Goal: Transaction & Acquisition: Purchase product/service

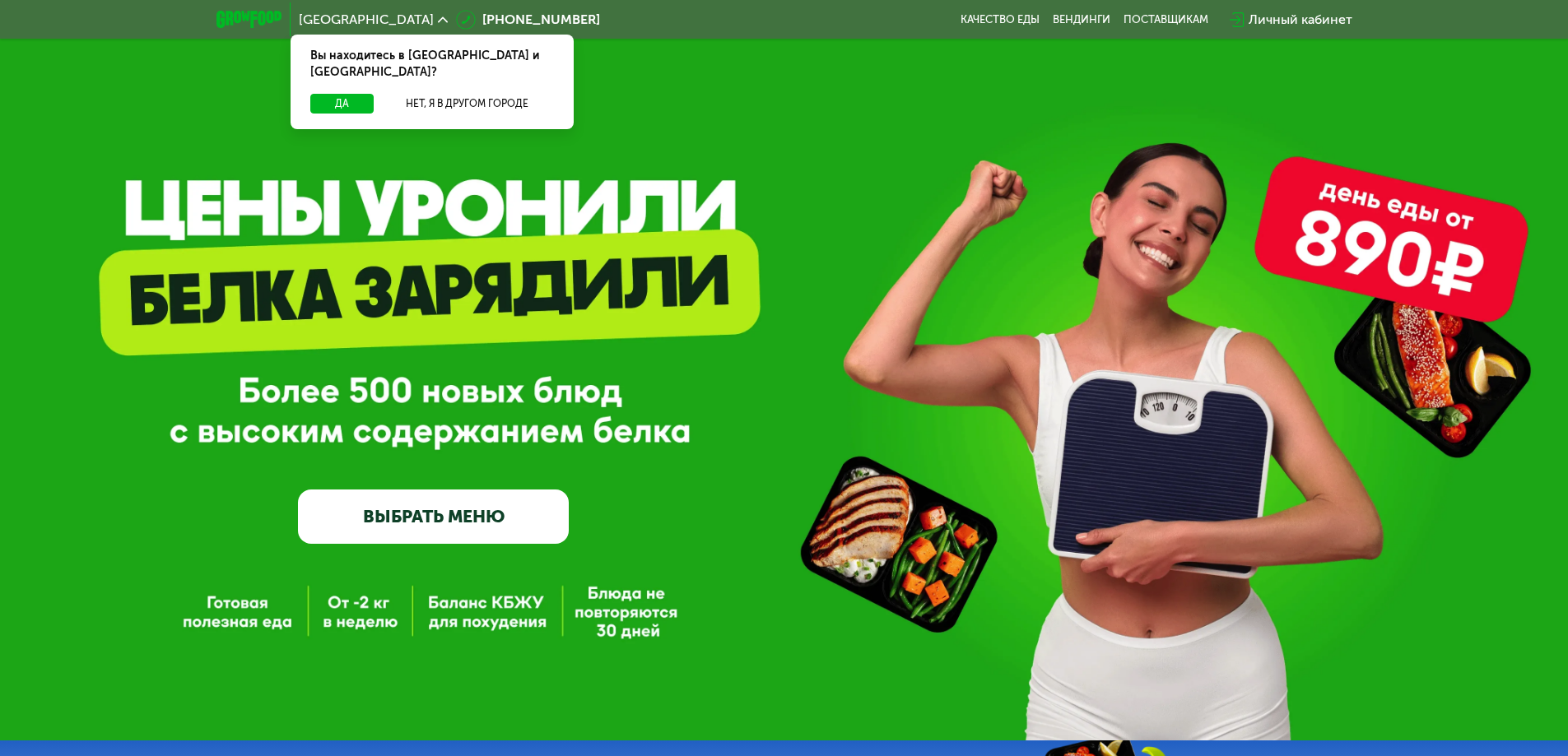
click at [452, 523] on link "ВЫБРАТЬ МЕНЮ" at bounding box center [432, 516] width 271 height 54
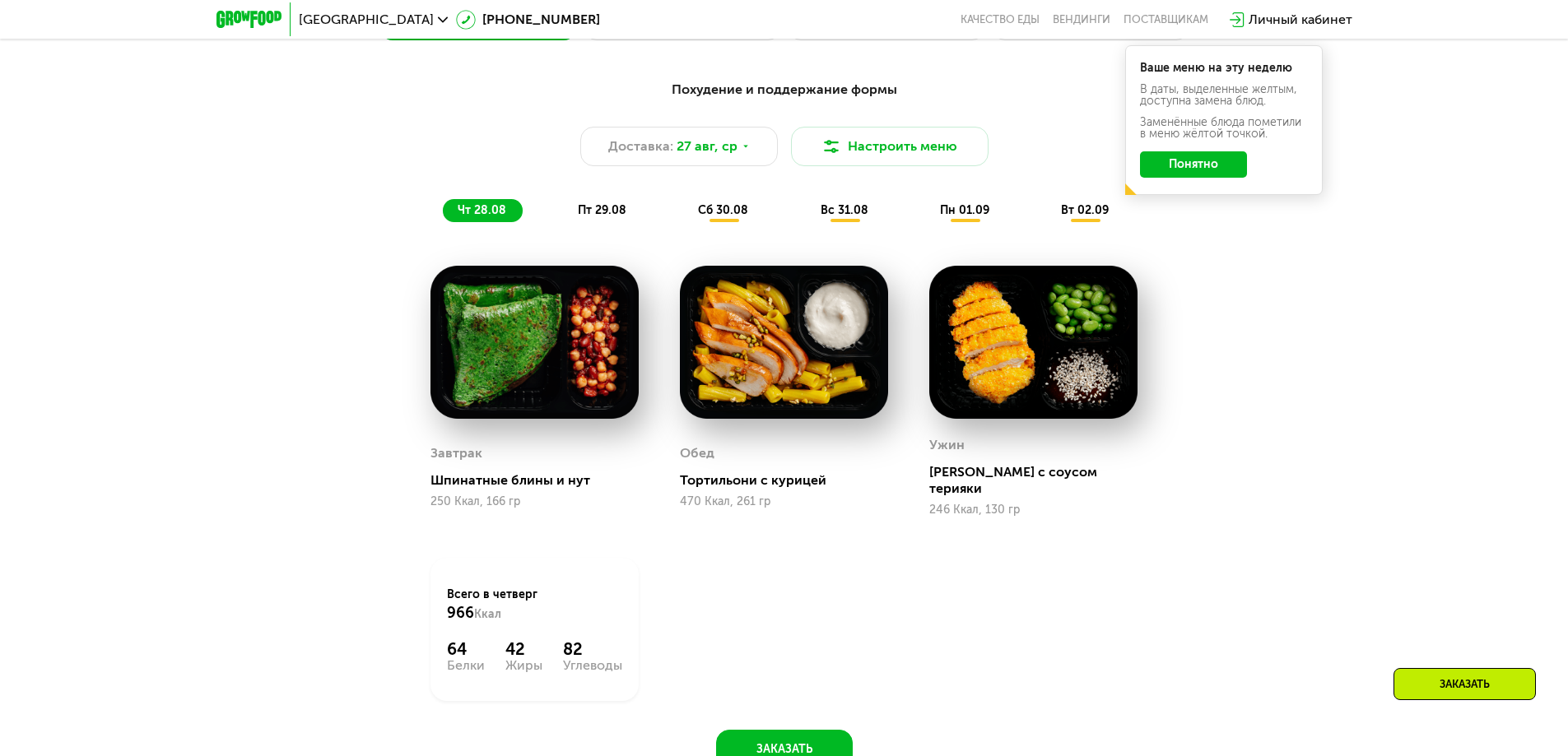
scroll to position [971, 0]
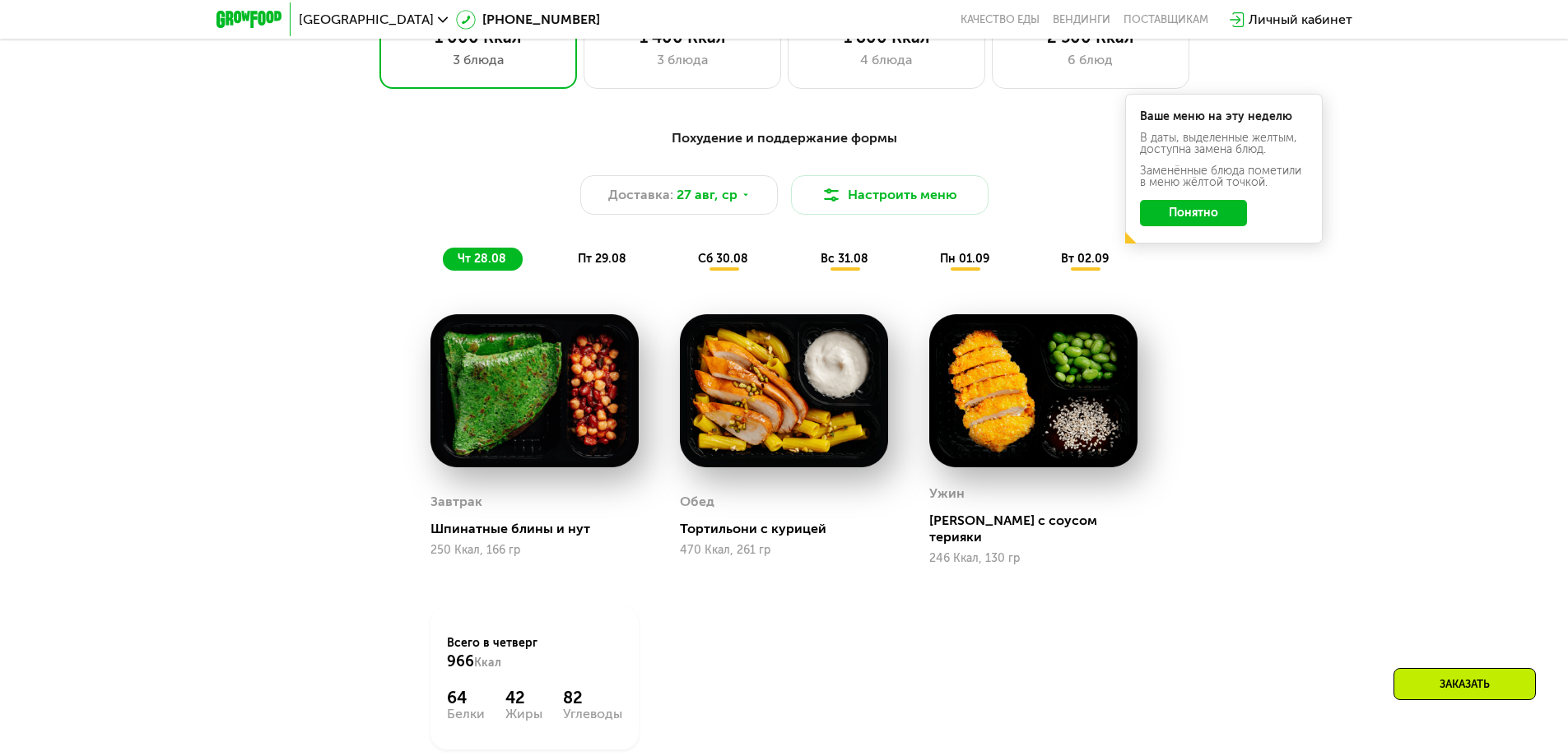
click at [1213, 215] on button "Понятно" at bounding box center [1193, 213] width 107 height 26
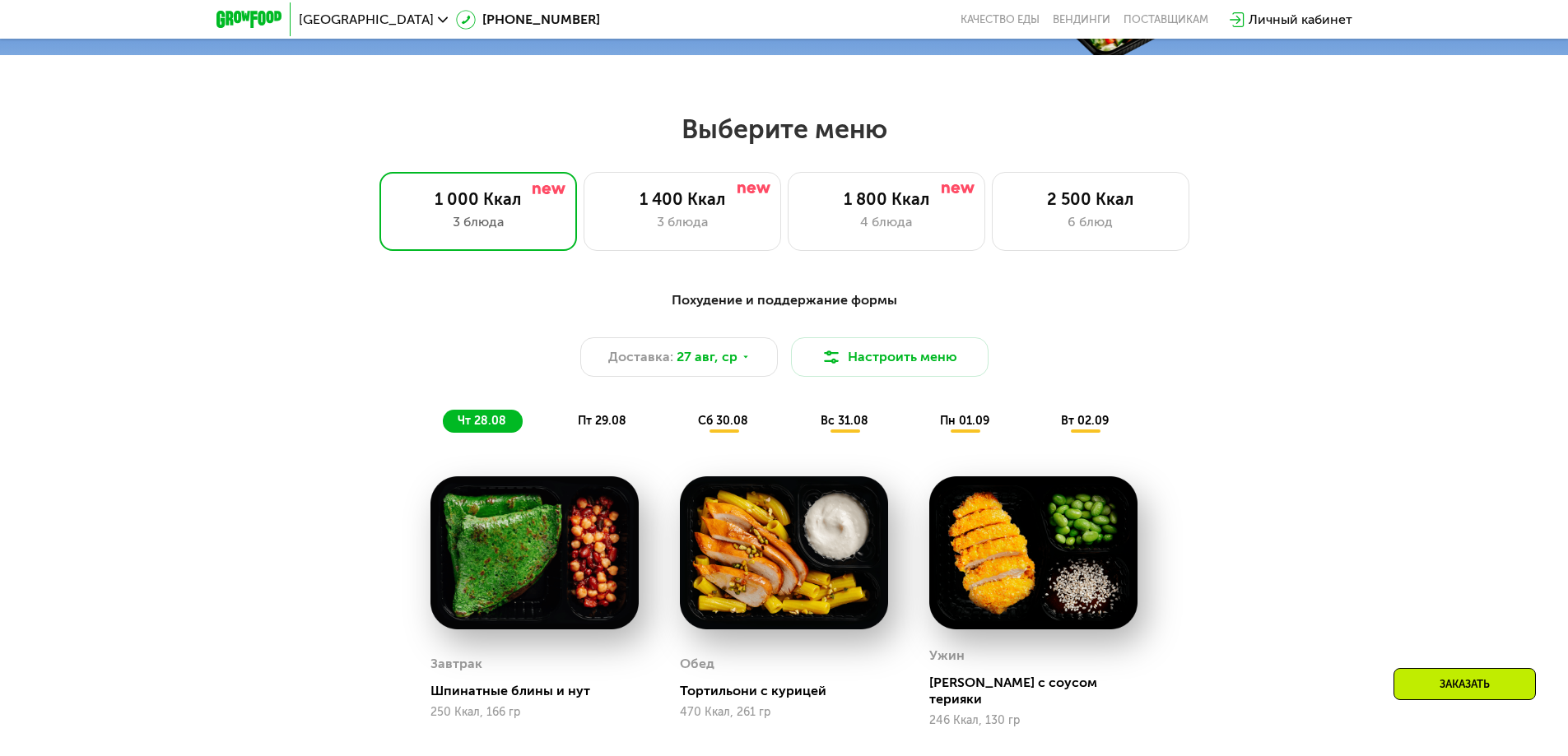
scroll to position [807, 0]
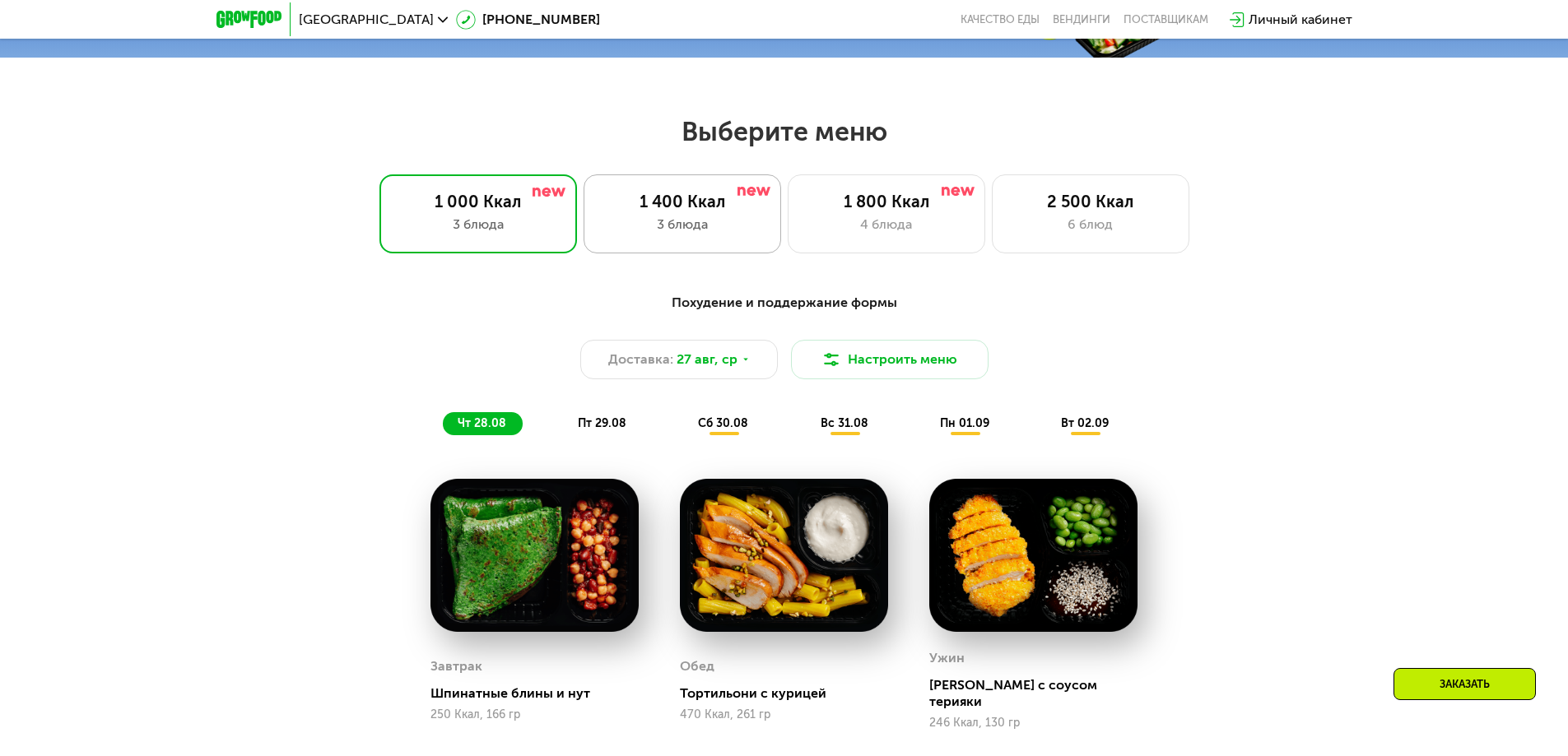
click at [616, 232] on div "3 блюда" at bounding box center [682, 224] width 163 height 20
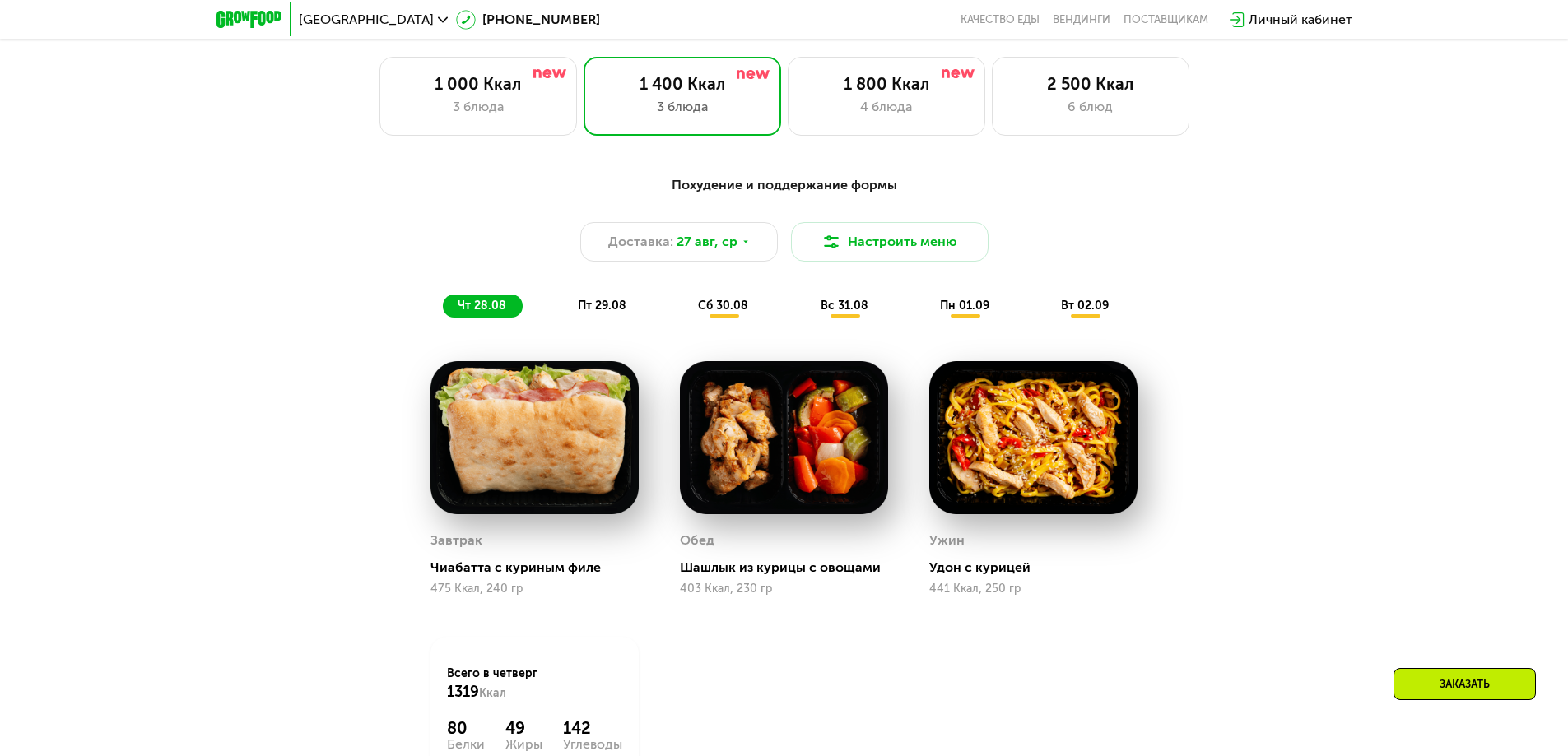
scroll to position [889, 0]
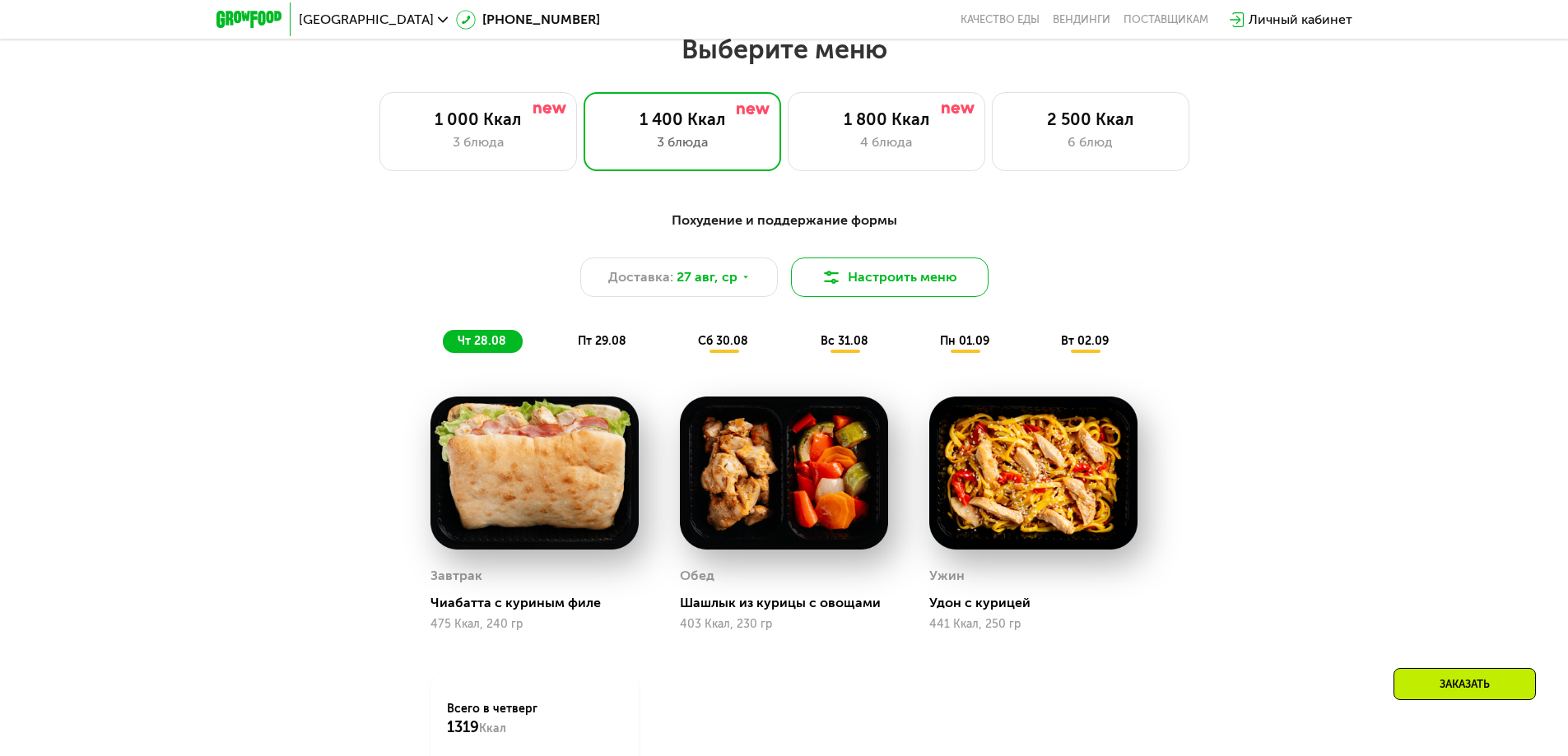
click at [876, 292] on button "Настроить меню" at bounding box center [889, 278] width 197 height 40
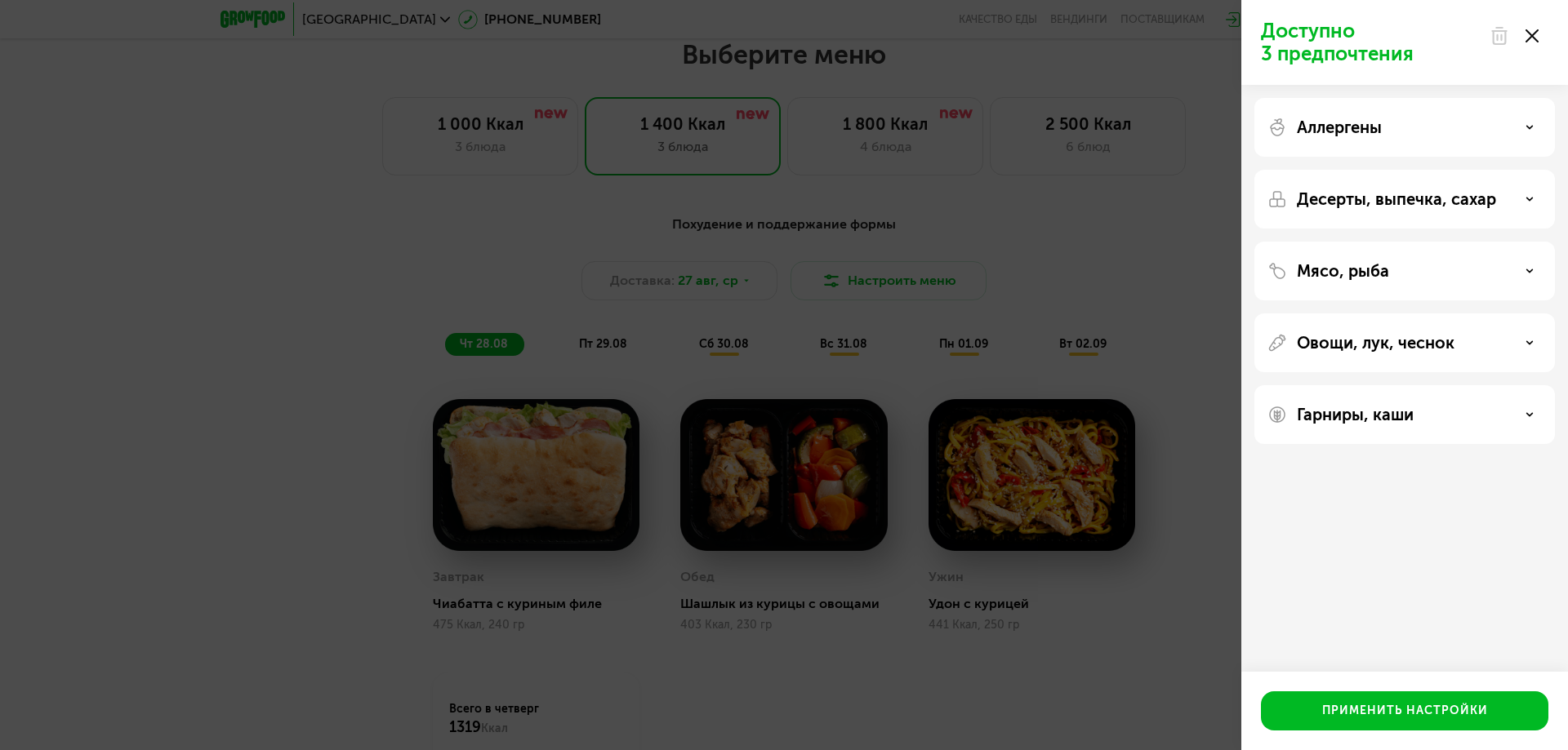
click at [1448, 196] on p "Десерты, выпечка, сахар" at bounding box center [1397, 199] width 199 height 20
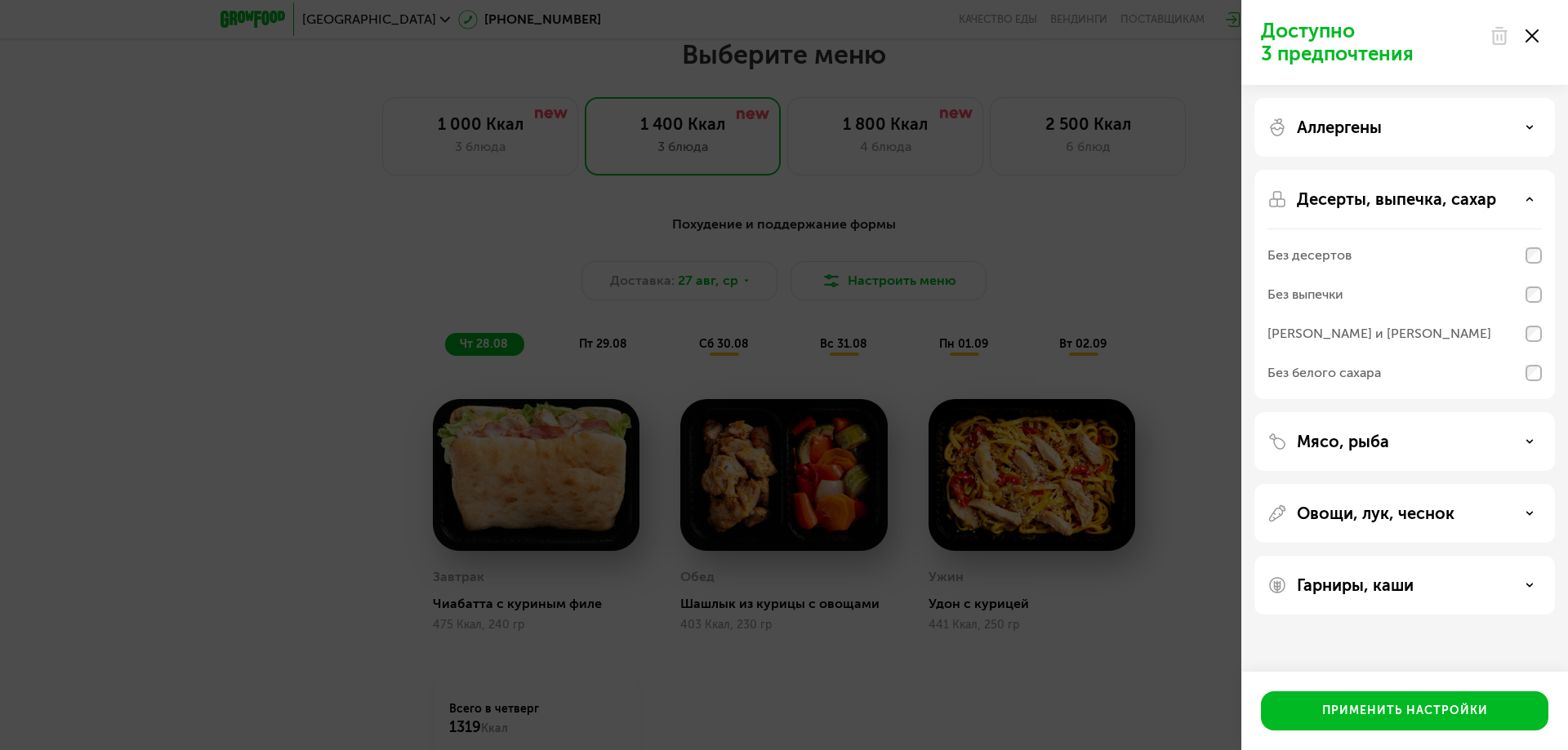
click at [1448, 196] on p "Десерты, выпечка, сахар" at bounding box center [1397, 199] width 199 height 20
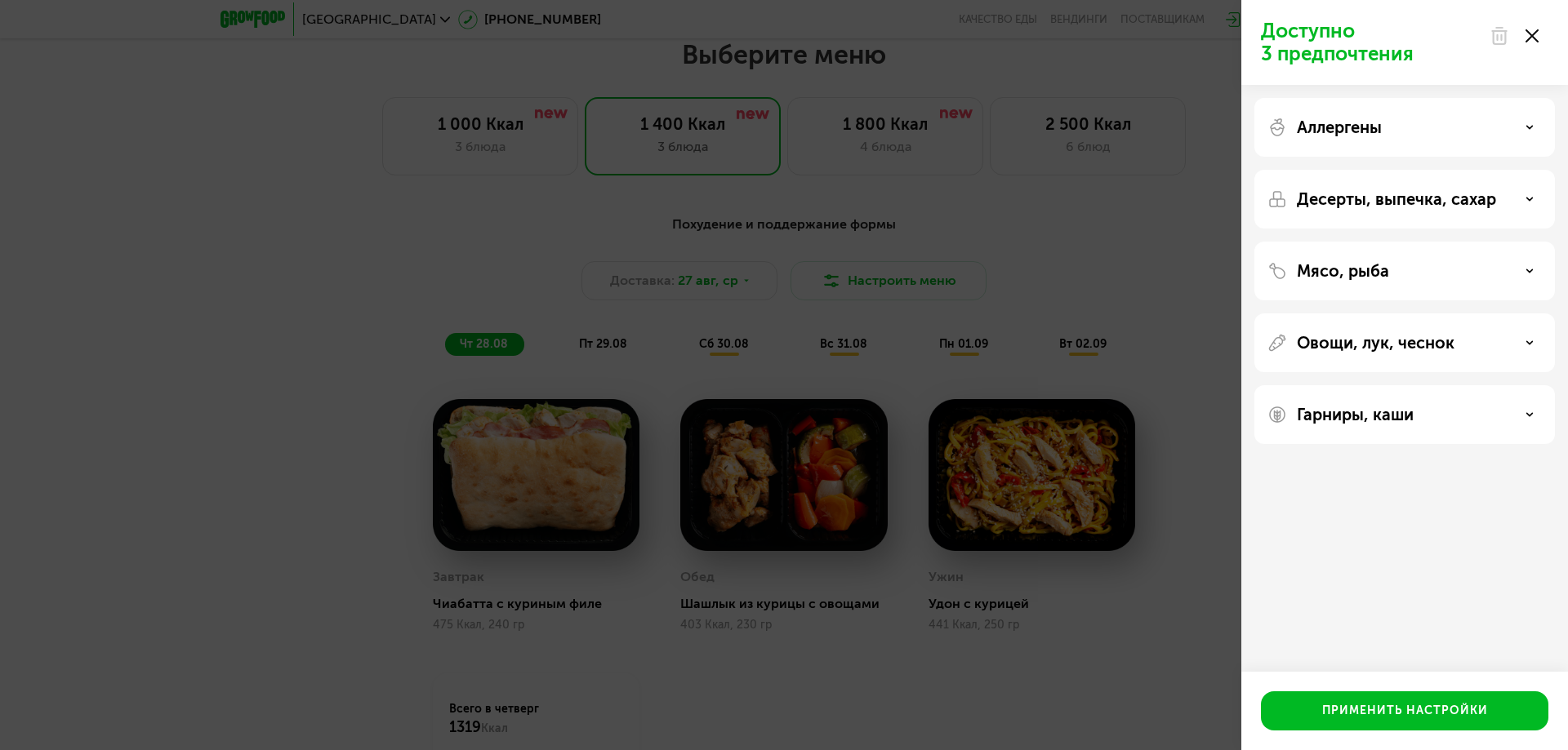
click at [1381, 313] on div "Мясо, рыба" at bounding box center [1405, 343] width 301 height 59
click at [1381, 280] on p "Мясо, рыба" at bounding box center [1343, 271] width 92 height 20
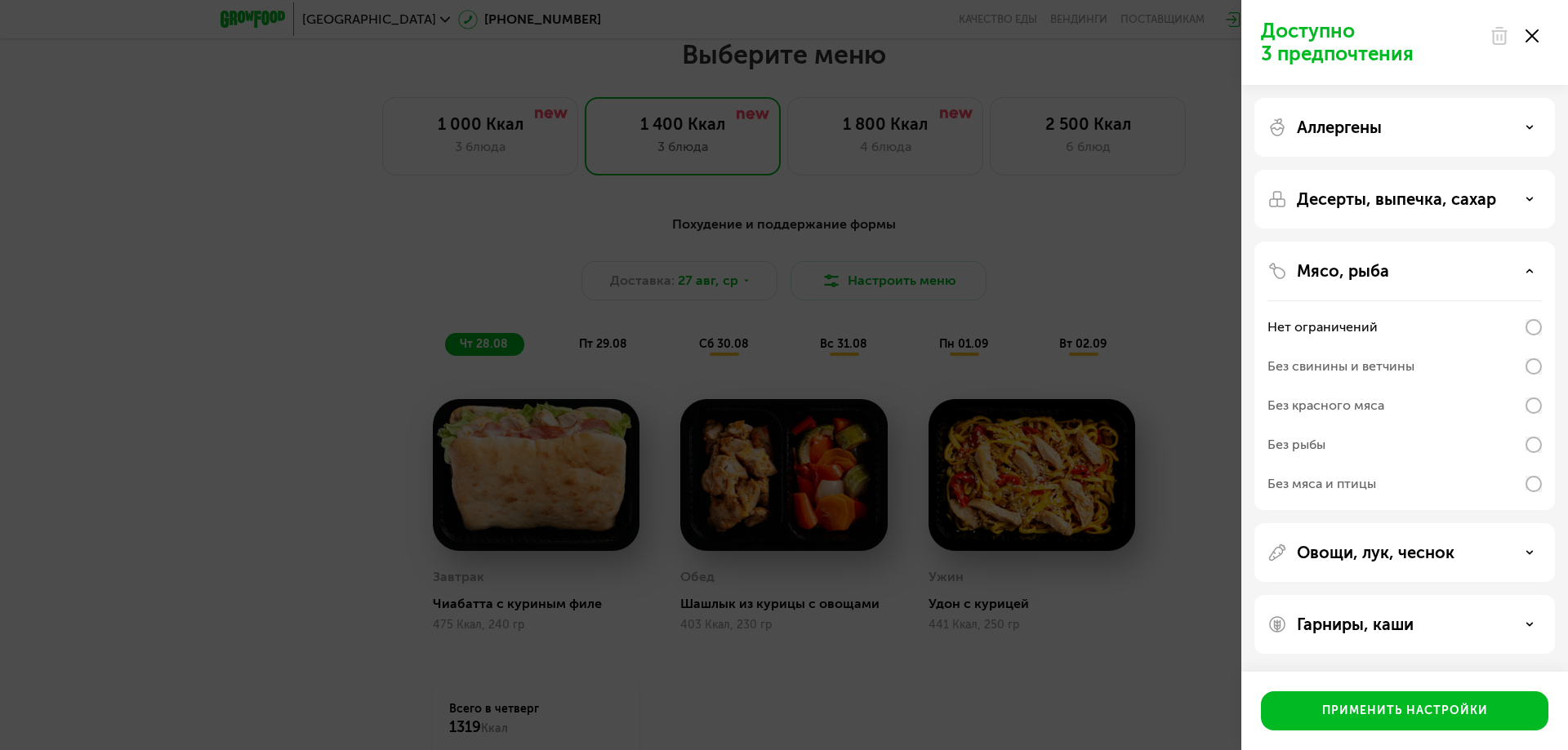
click at [1376, 279] on p "Мясо, рыба" at bounding box center [1343, 271] width 92 height 20
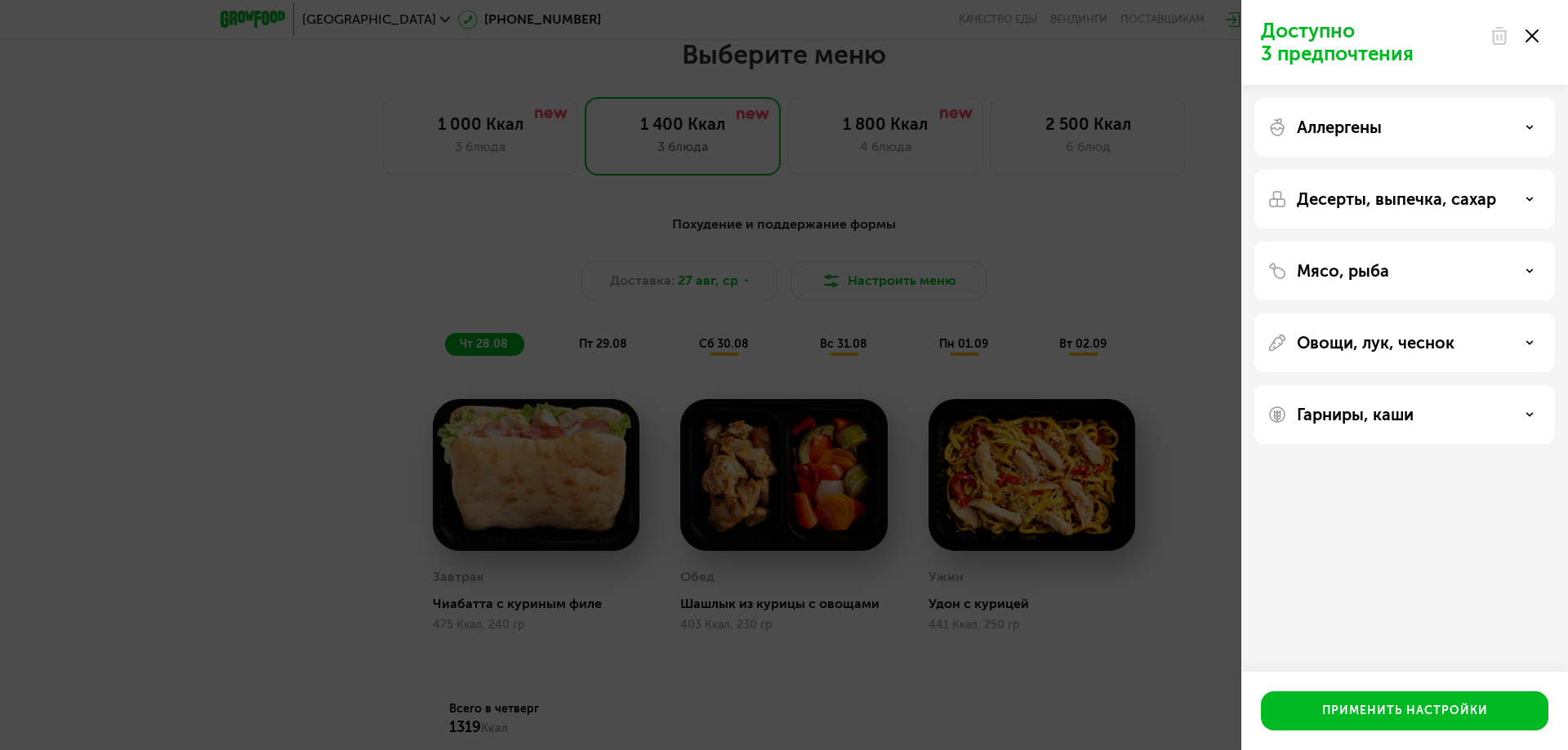
click at [1144, 249] on div "Доступно 3 предпочтения Аллергены Десерты, выпечка, сахар Мясо, рыба Овощи, лук…" at bounding box center [784, 375] width 1568 height 750
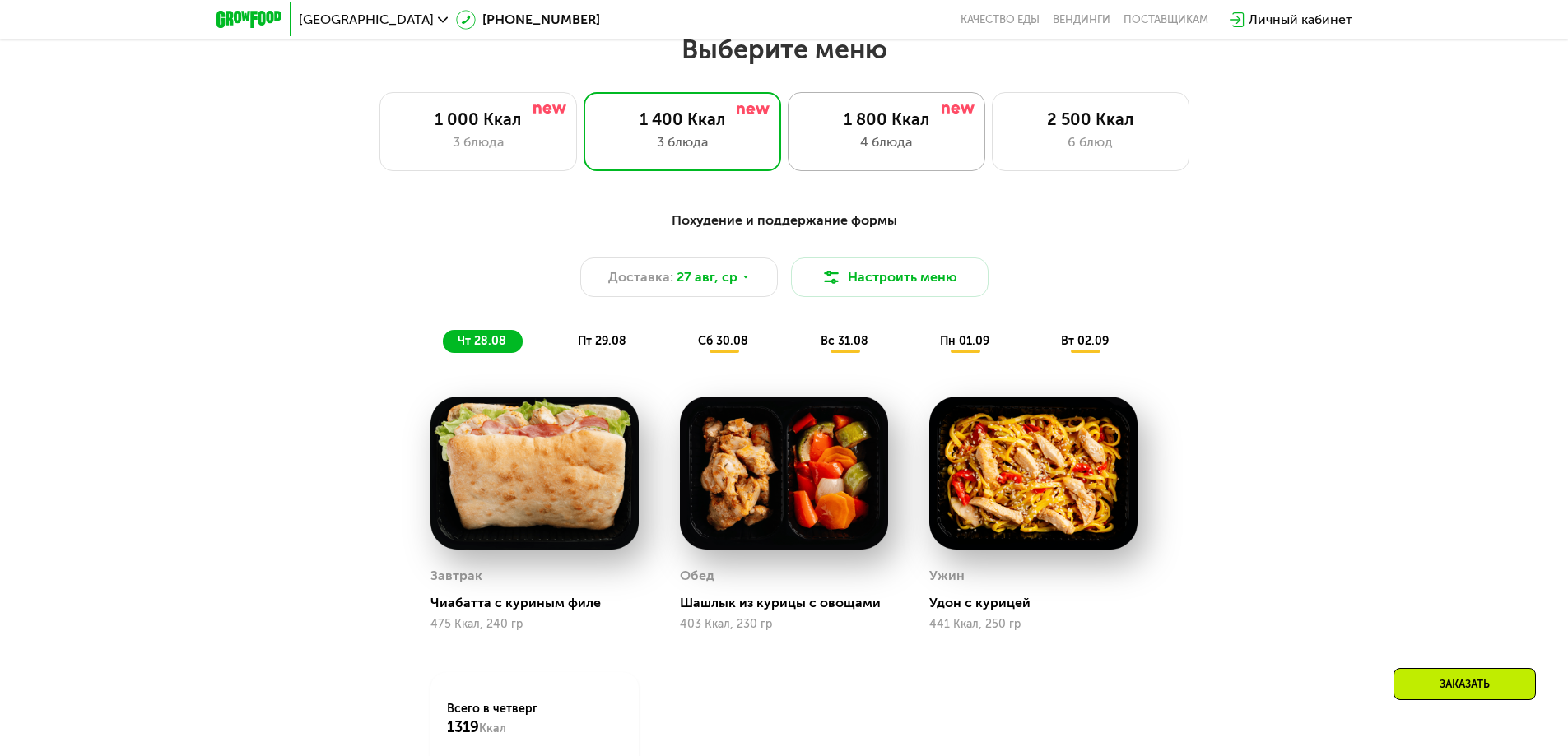
click at [992, 164] on div "1 800 Ккал 4 блюда" at bounding box center [1090, 131] width 197 height 79
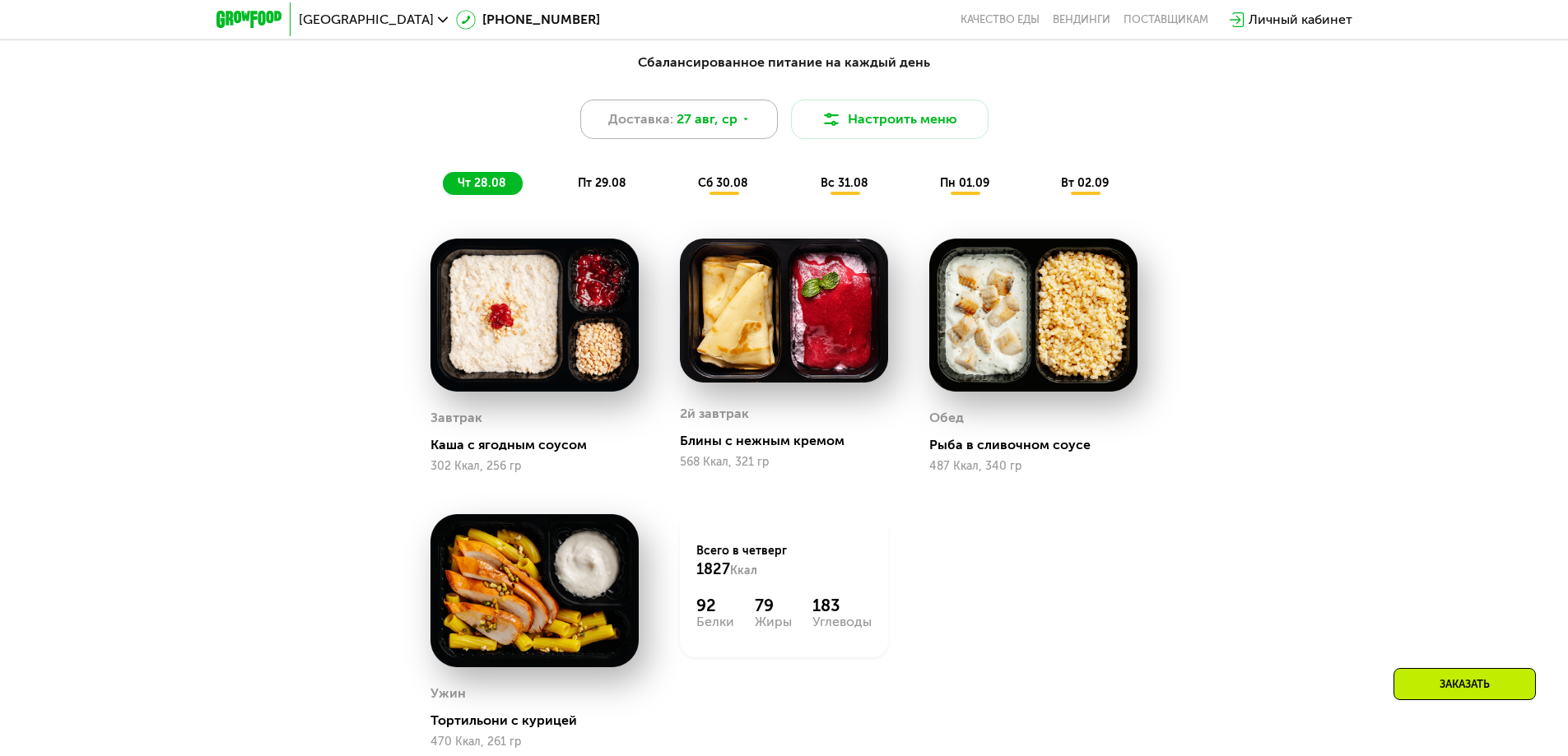
scroll to position [1054, 0]
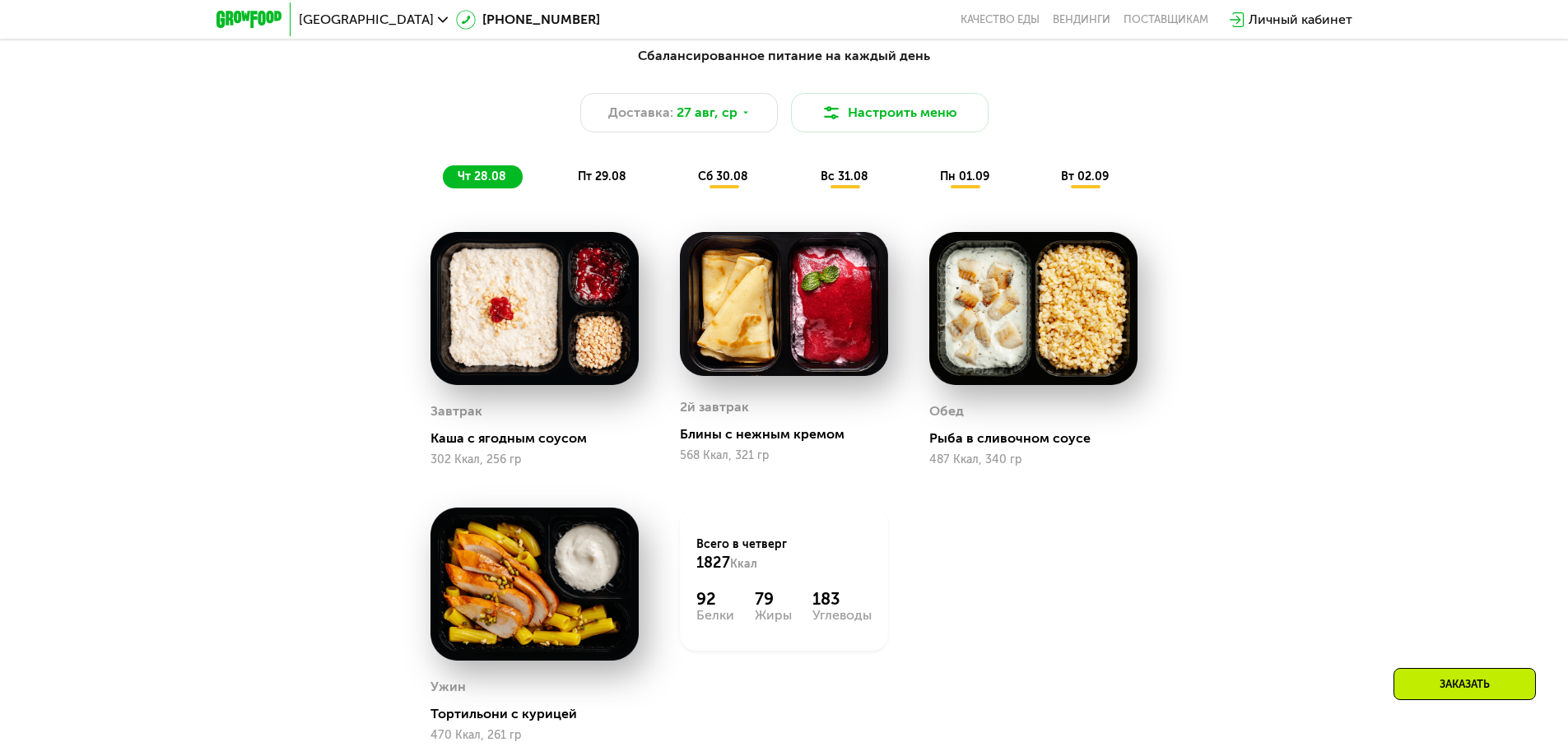
click at [734, 184] on span "сб 30.08" at bounding box center [724, 175] width 51 height 14
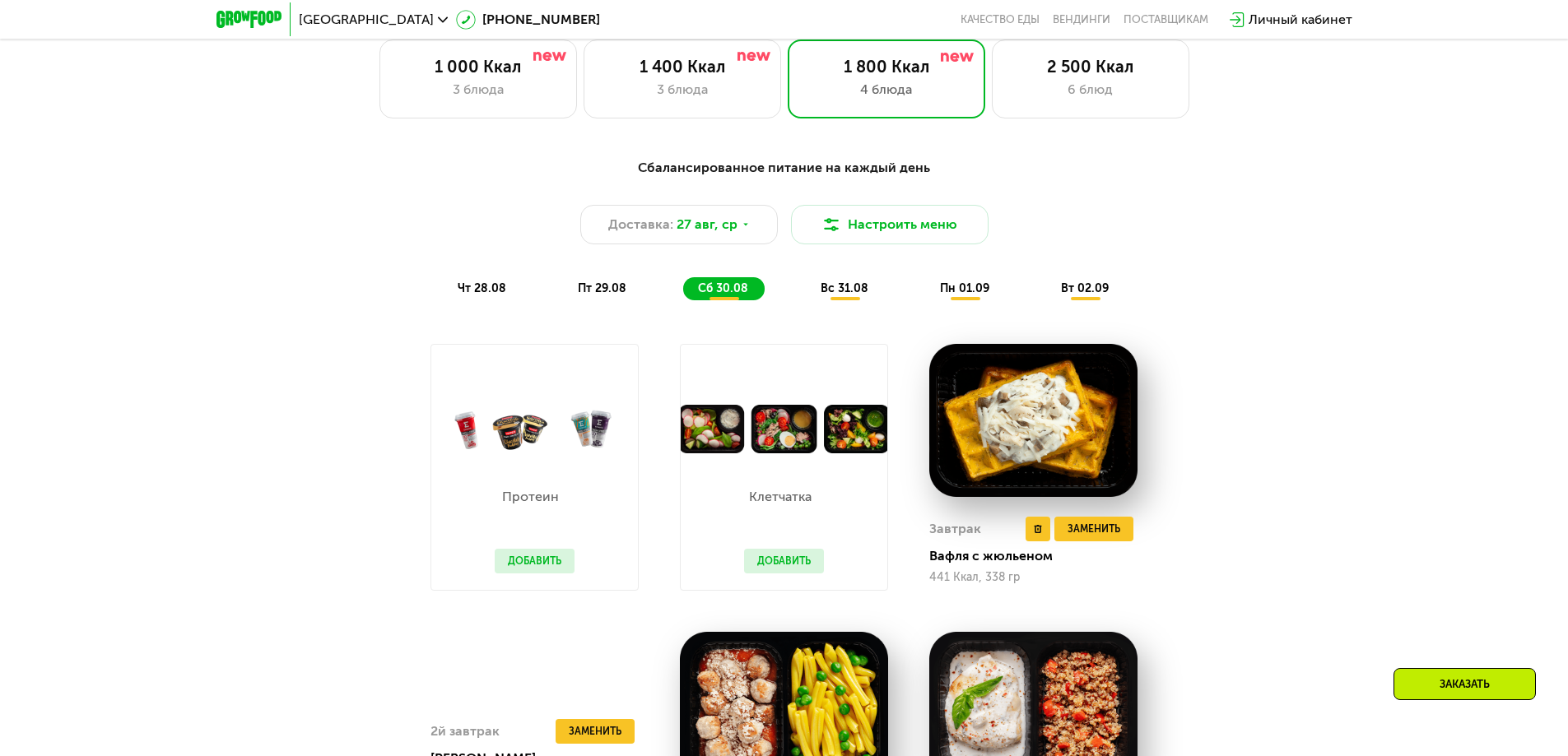
scroll to position [889, 0]
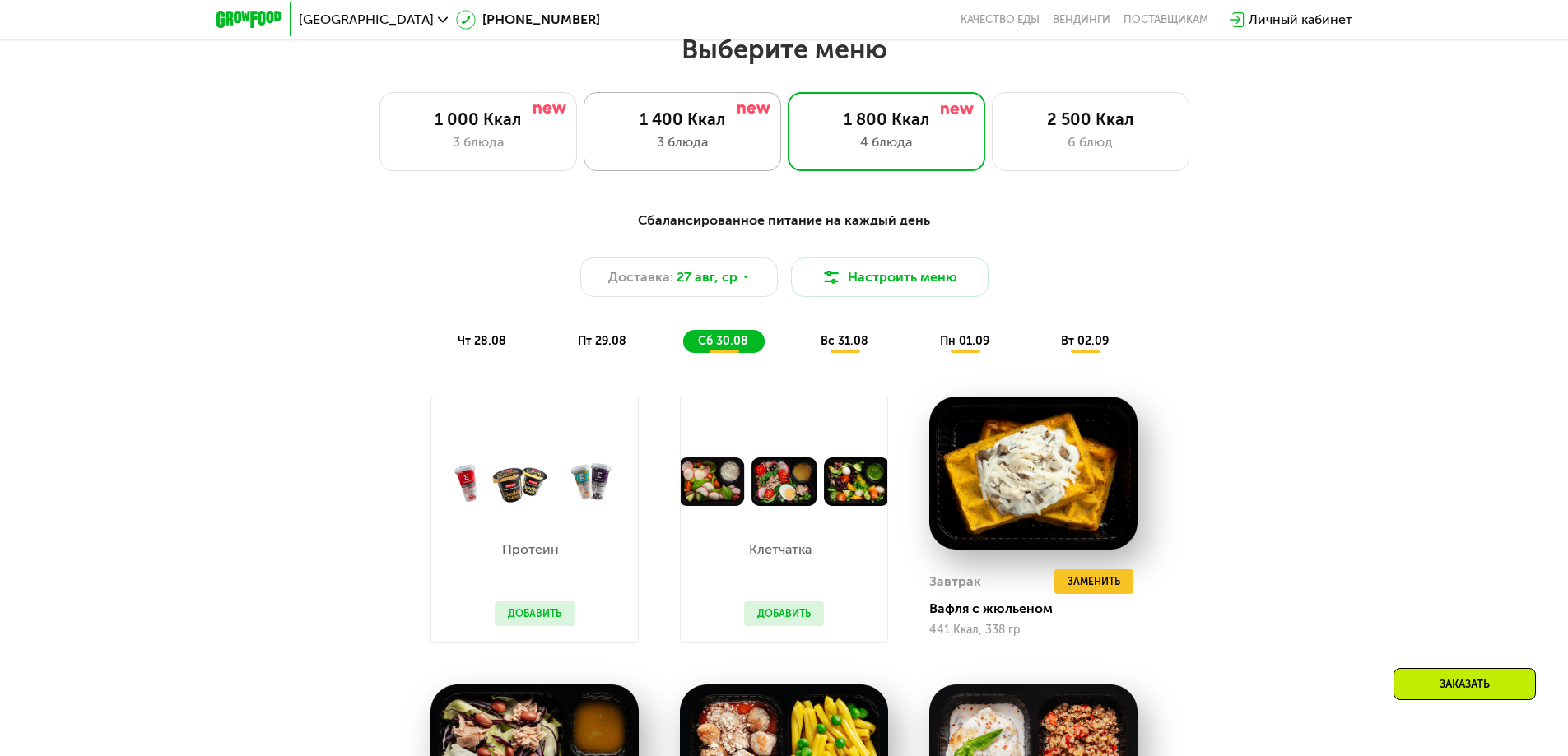
click at [788, 135] on div "1 400 Ккал 3 блюда" at bounding box center [887, 131] width 197 height 79
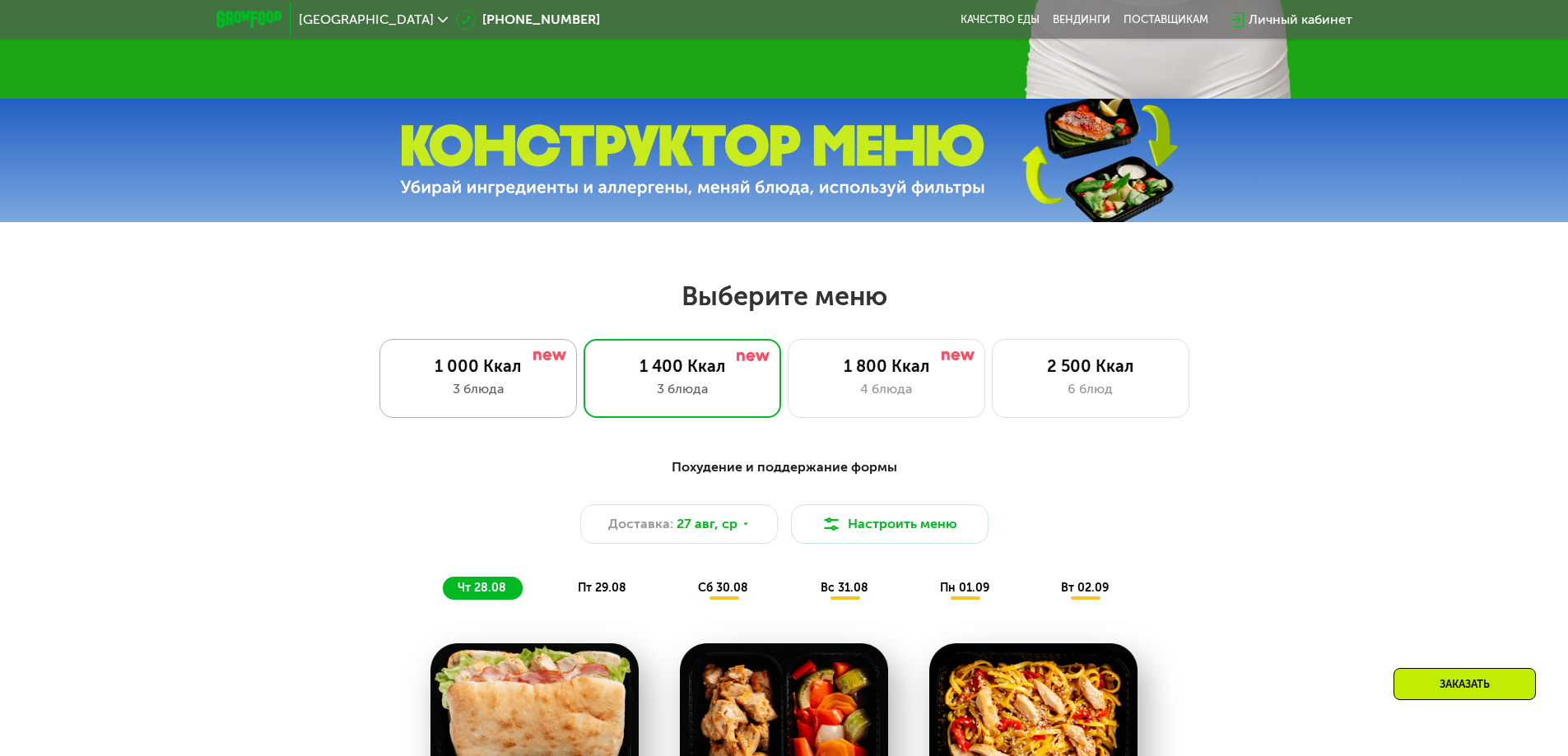
click at [584, 408] on div "1 000 Ккал 3 блюда" at bounding box center [682, 378] width 197 height 79
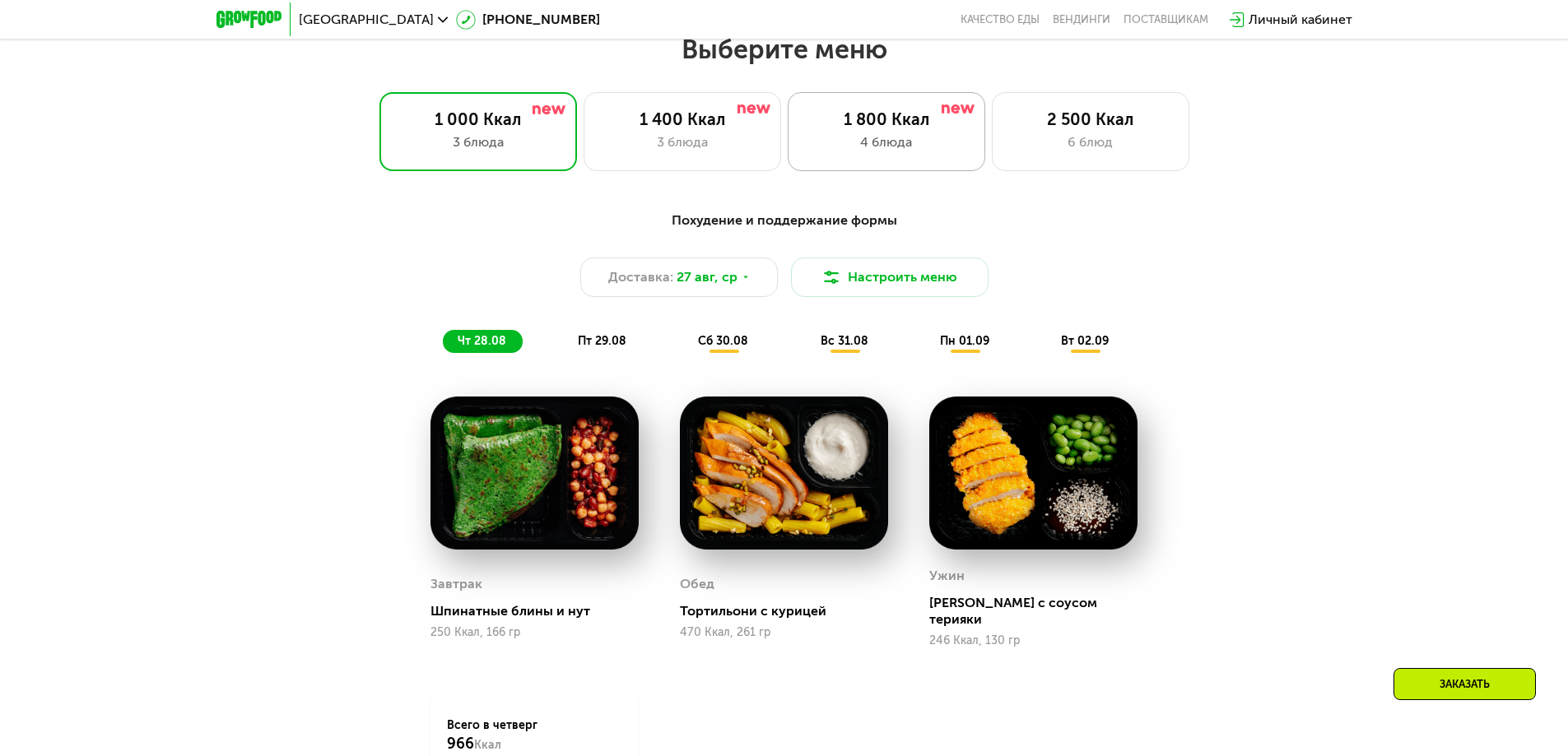
click at [829, 152] on div "4 блюда" at bounding box center [887, 142] width 163 height 20
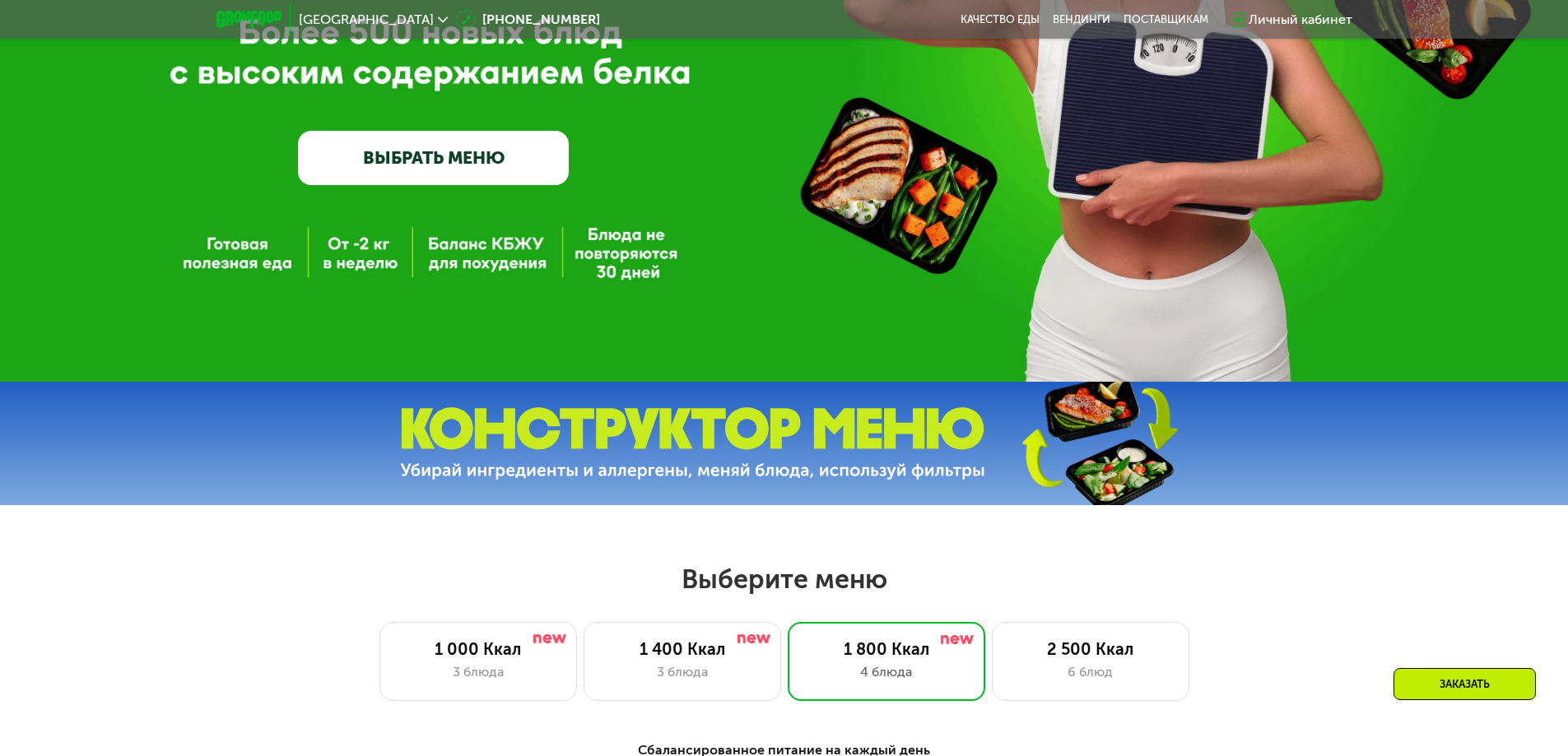
scroll to position [313, 0]
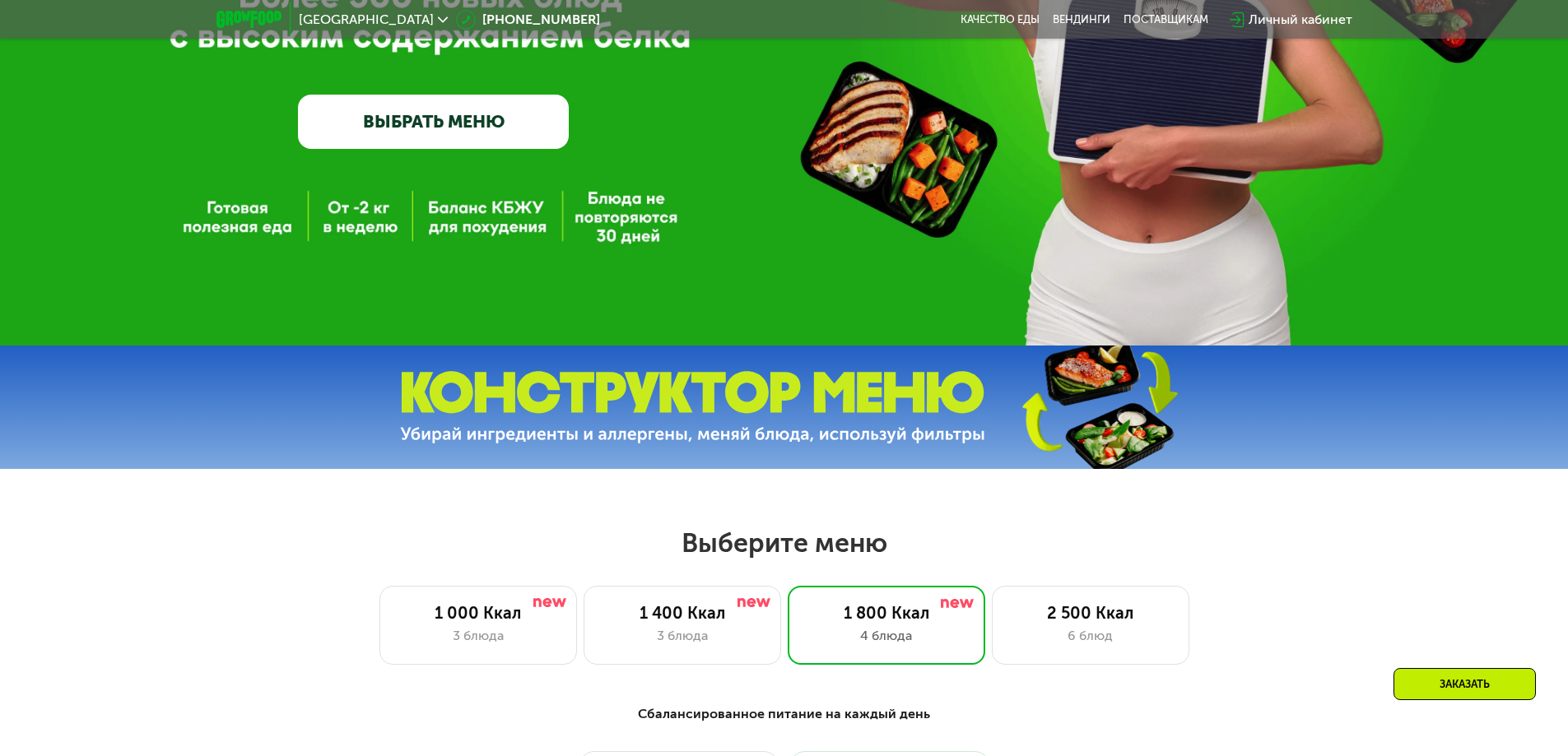
click at [491, 124] on link "ВЫБРАТЬ МЕНЮ" at bounding box center [432, 122] width 271 height 54
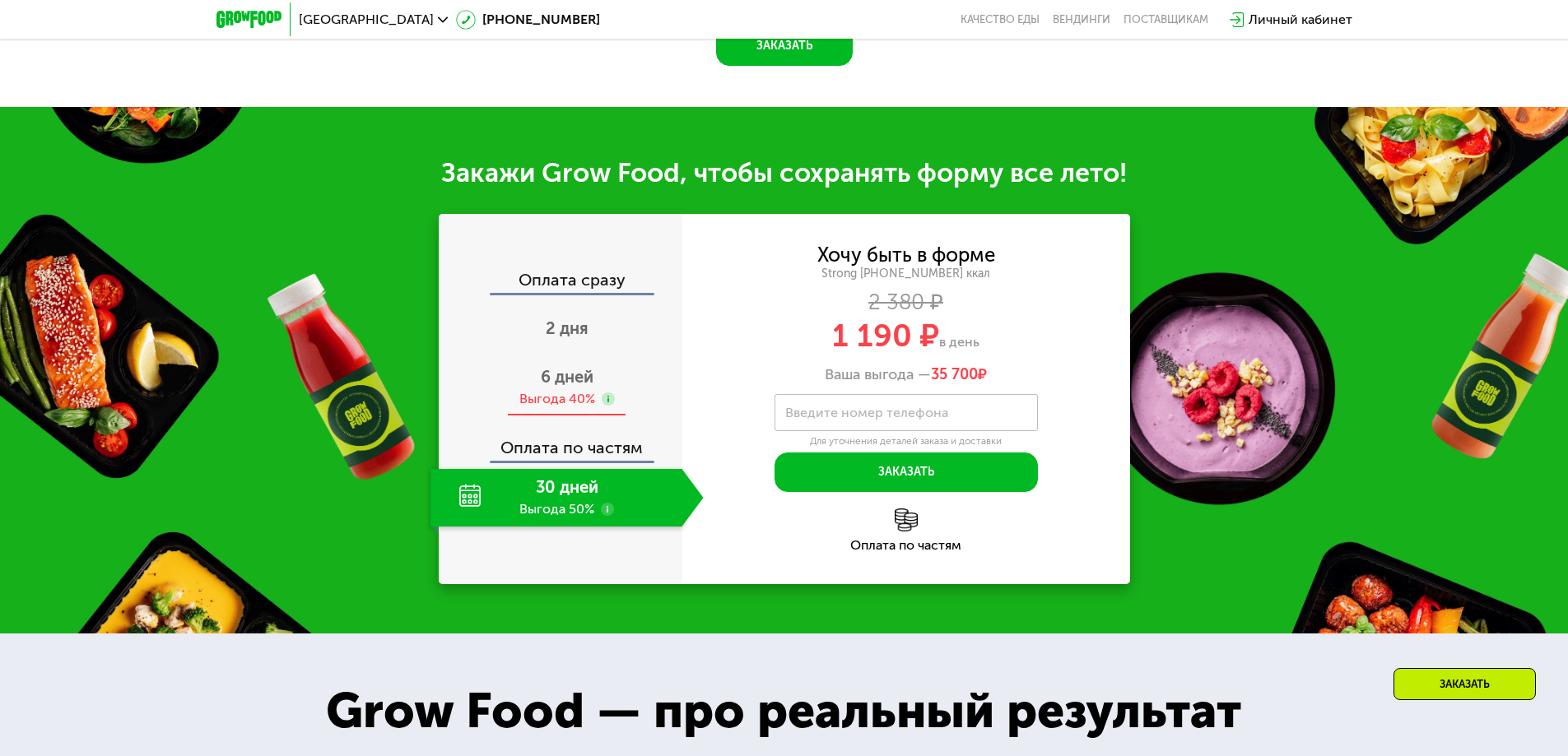
scroll to position [1793, 0]
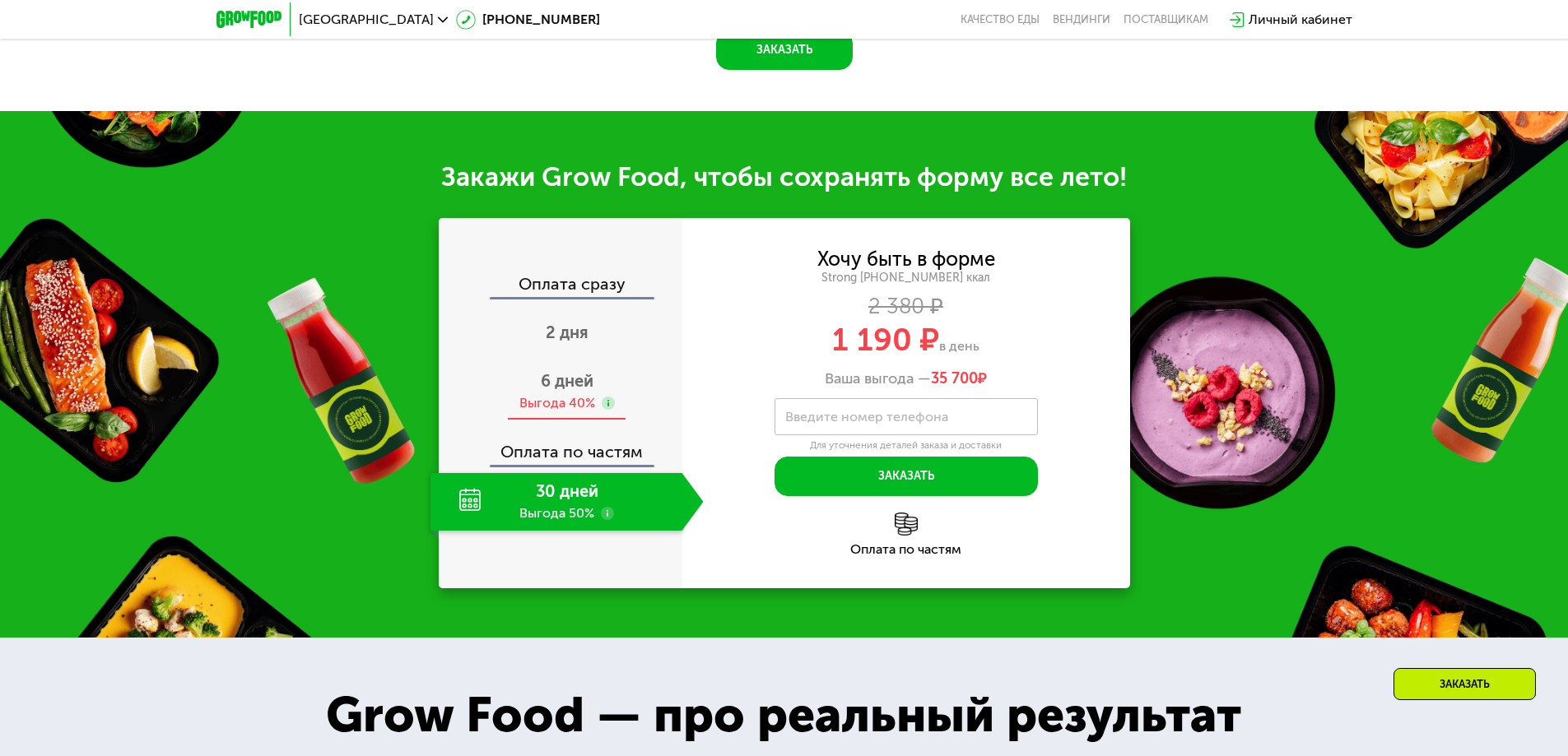
click at [577, 391] on span "6 дней" at bounding box center [567, 381] width 52 height 20
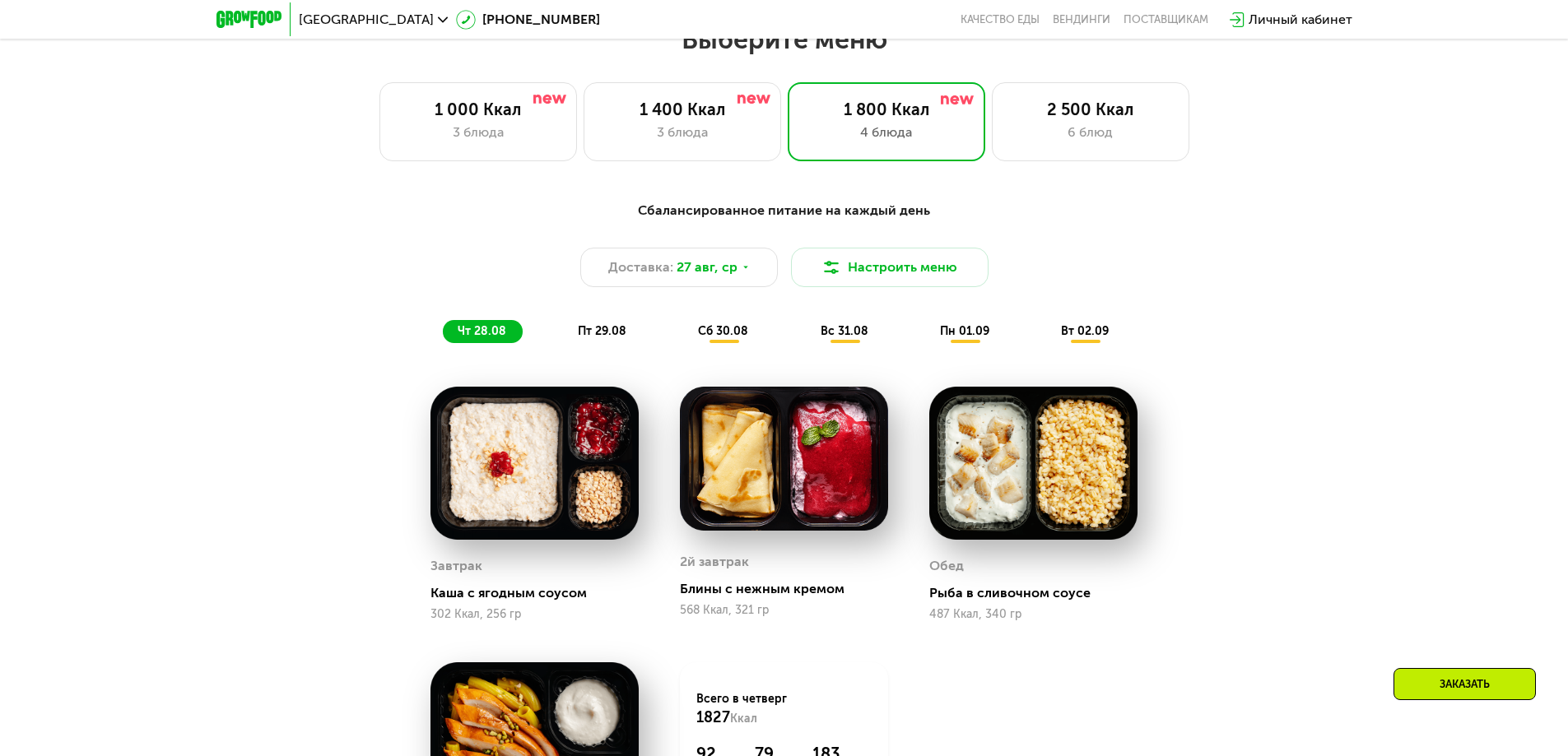
scroll to position [889, 0]
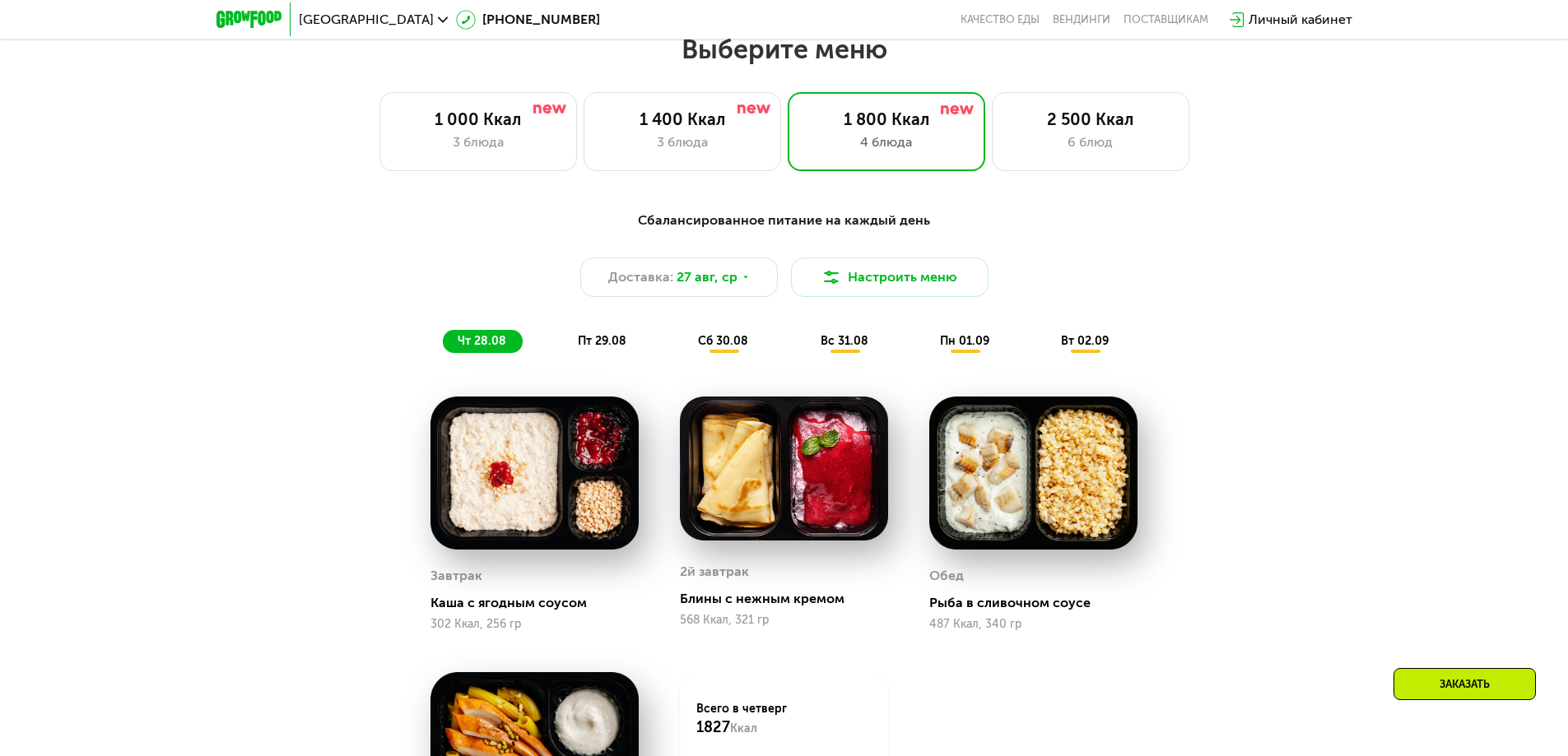
click at [745, 345] on span "сб 30.08" at bounding box center [724, 340] width 51 height 14
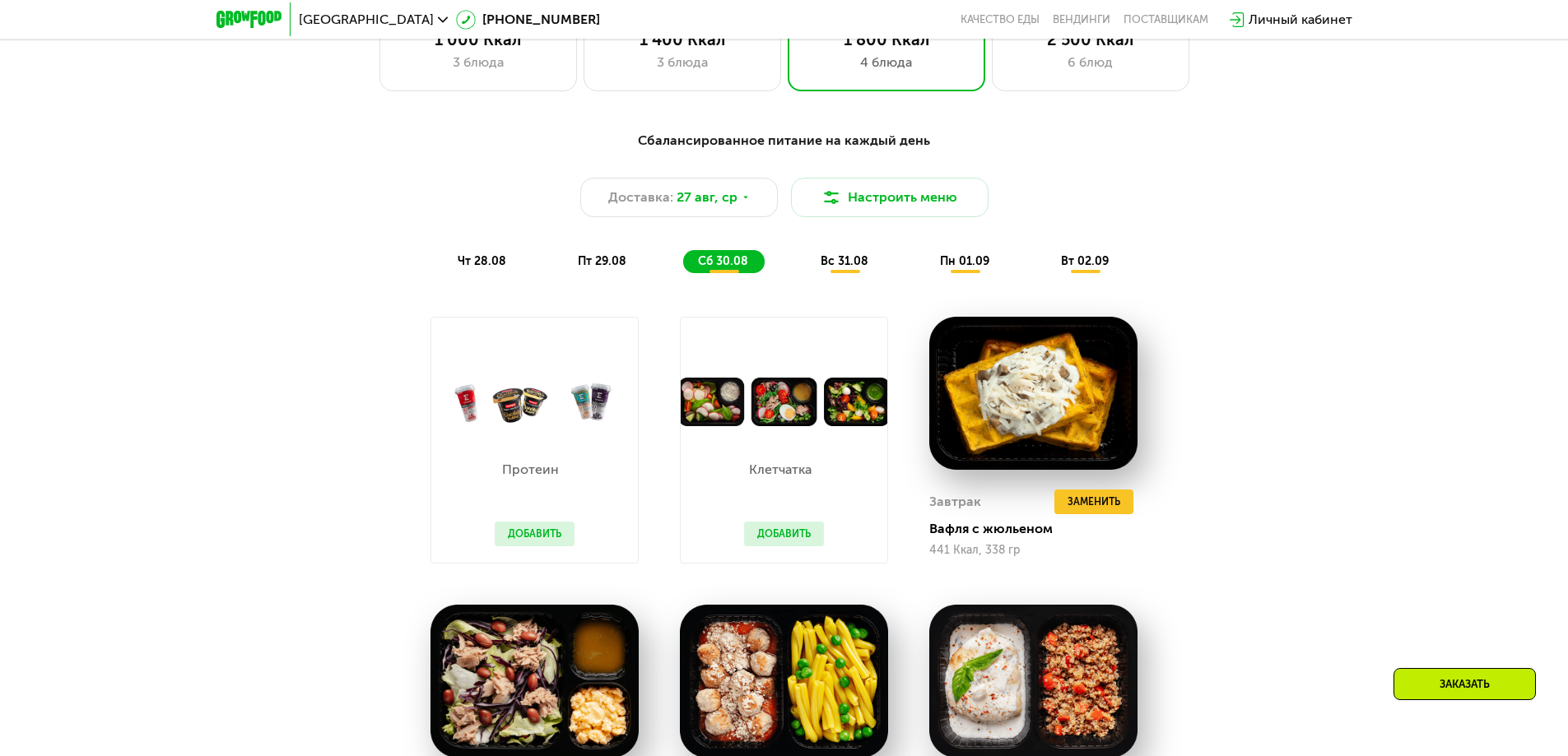
scroll to position [971, 0]
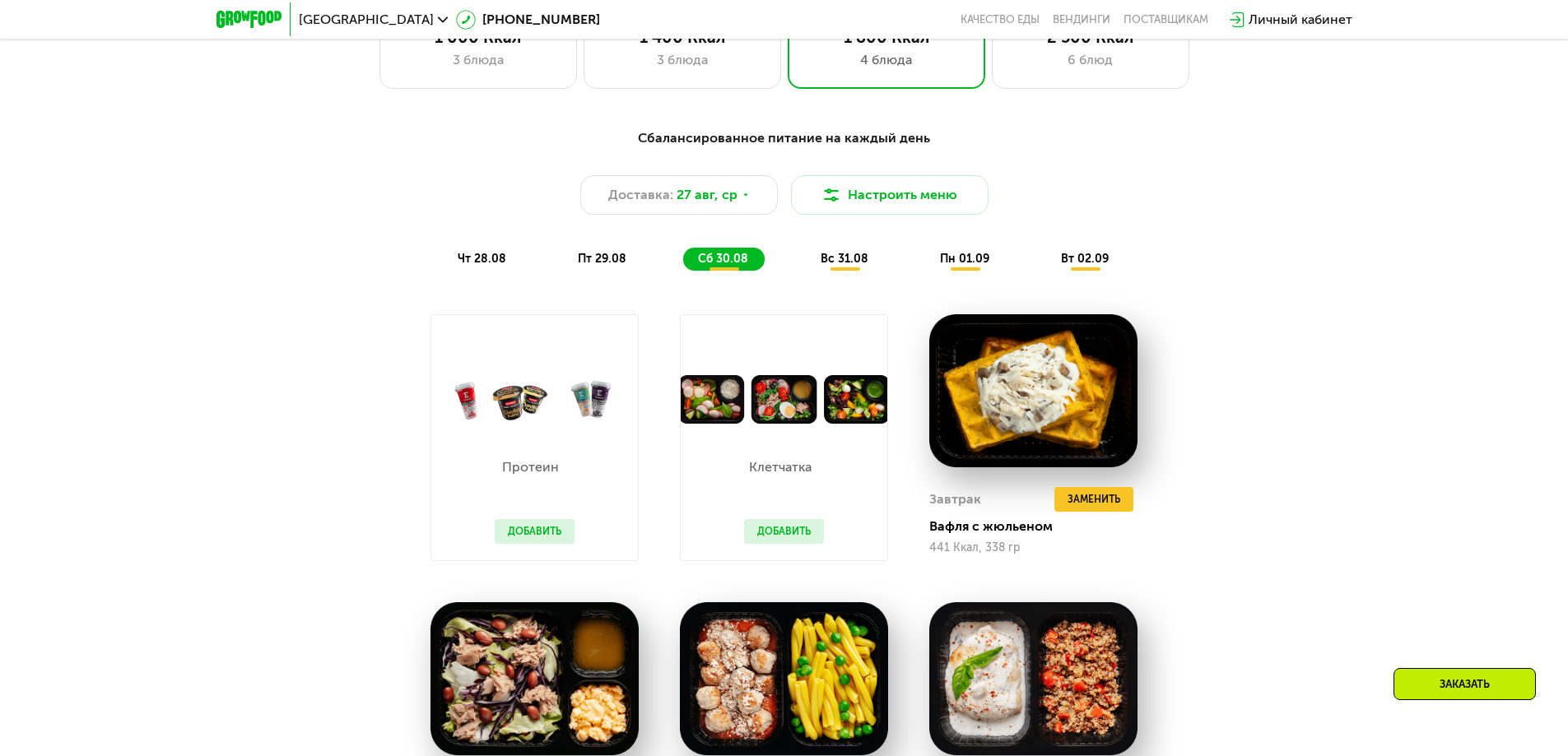
click at [926, 255] on div "вс 31.08" at bounding box center [965, 259] width 81 height 23
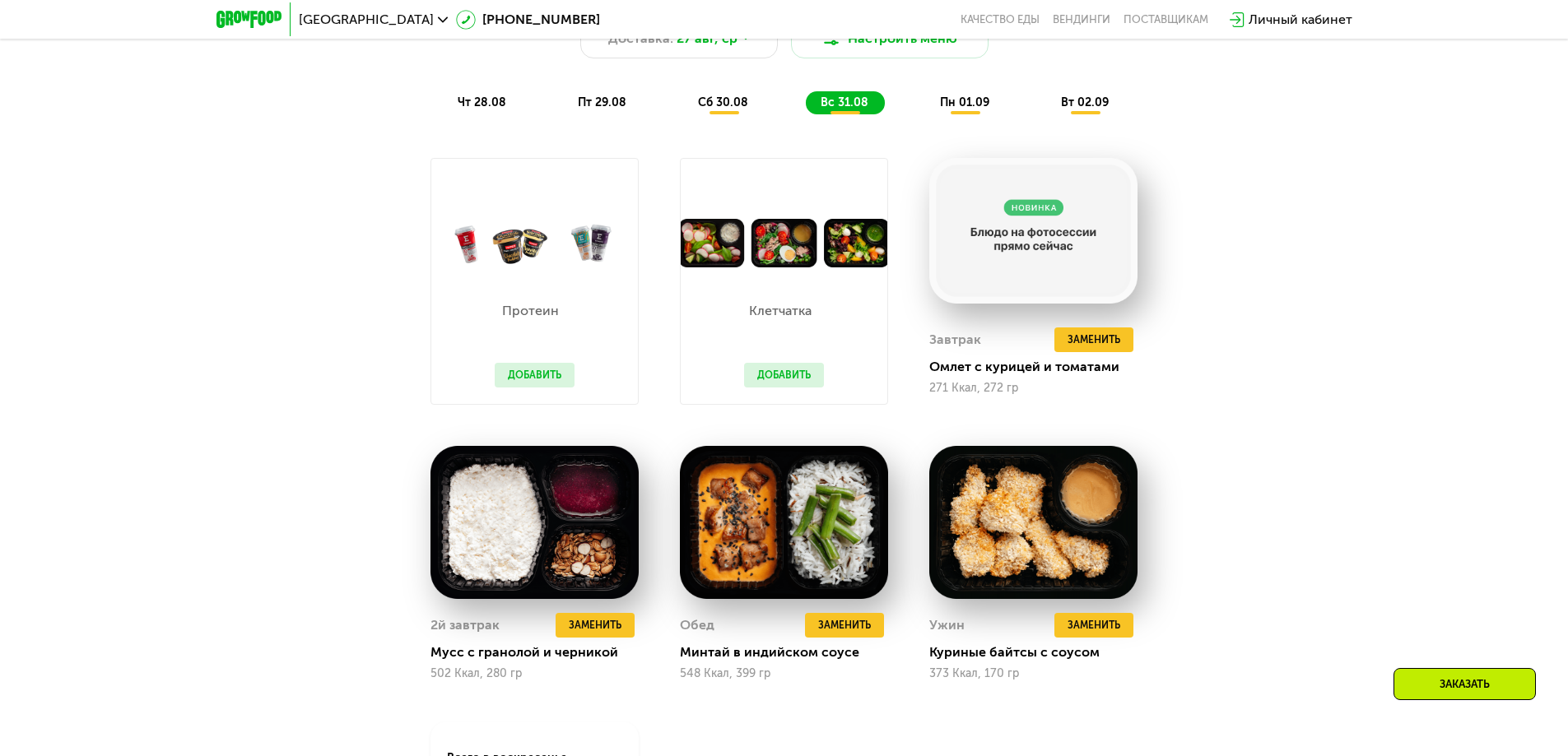
scroll to position [1136, 0]
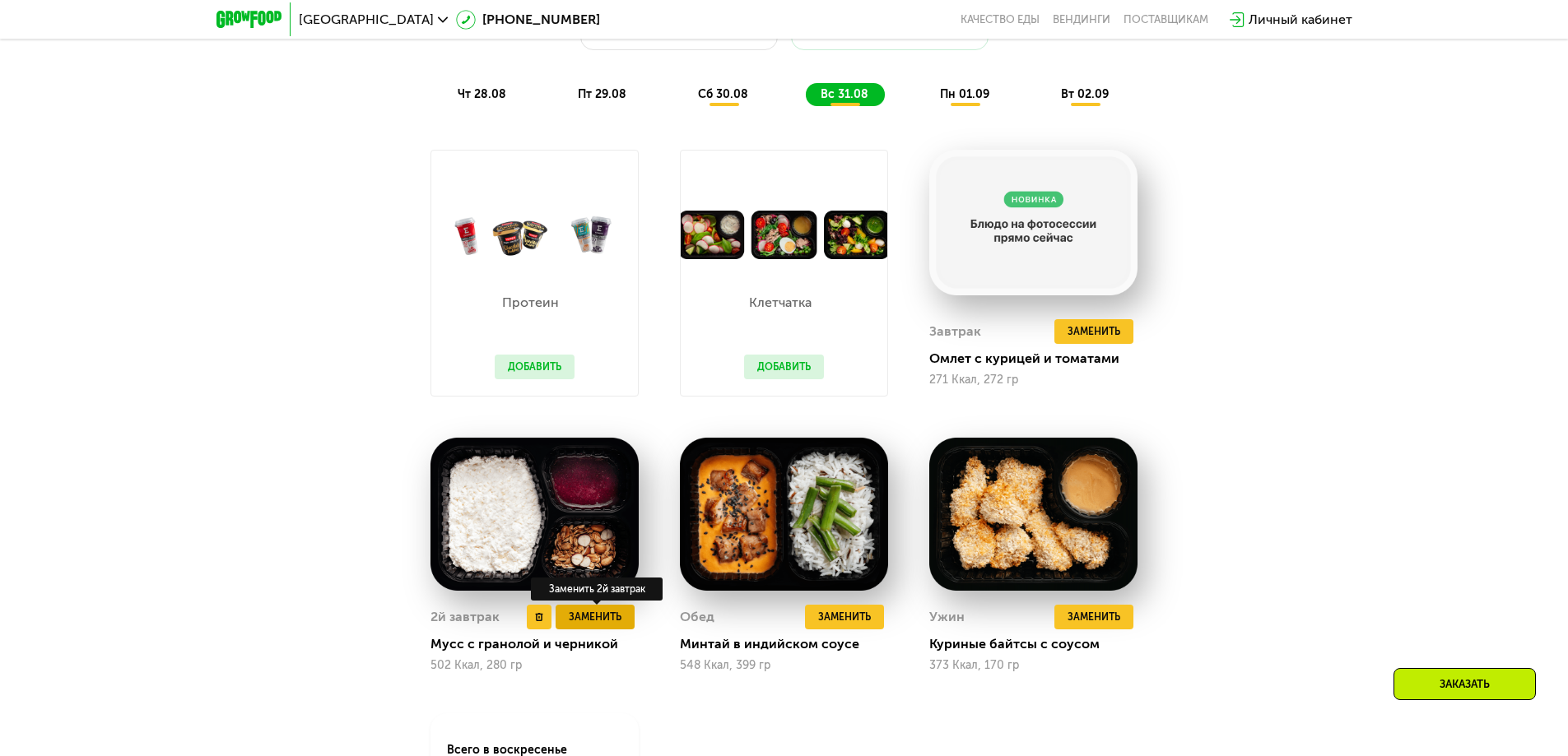
click at [603, 620] on span "Заменить" at bounding box center [595, 617] width 52 height 16
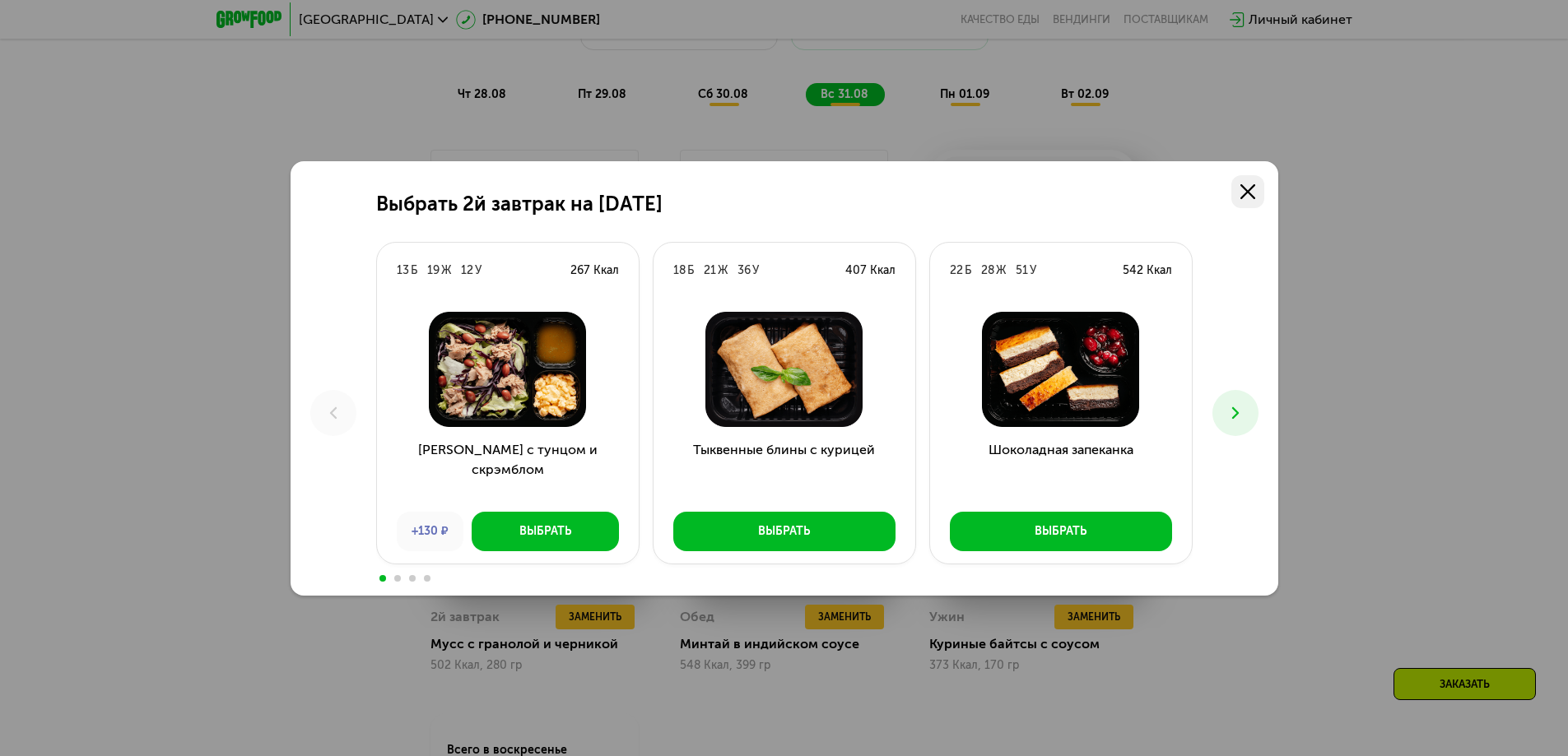
click at [1254, 184] on use at bounding box center [1248, 192] width 14 height 14
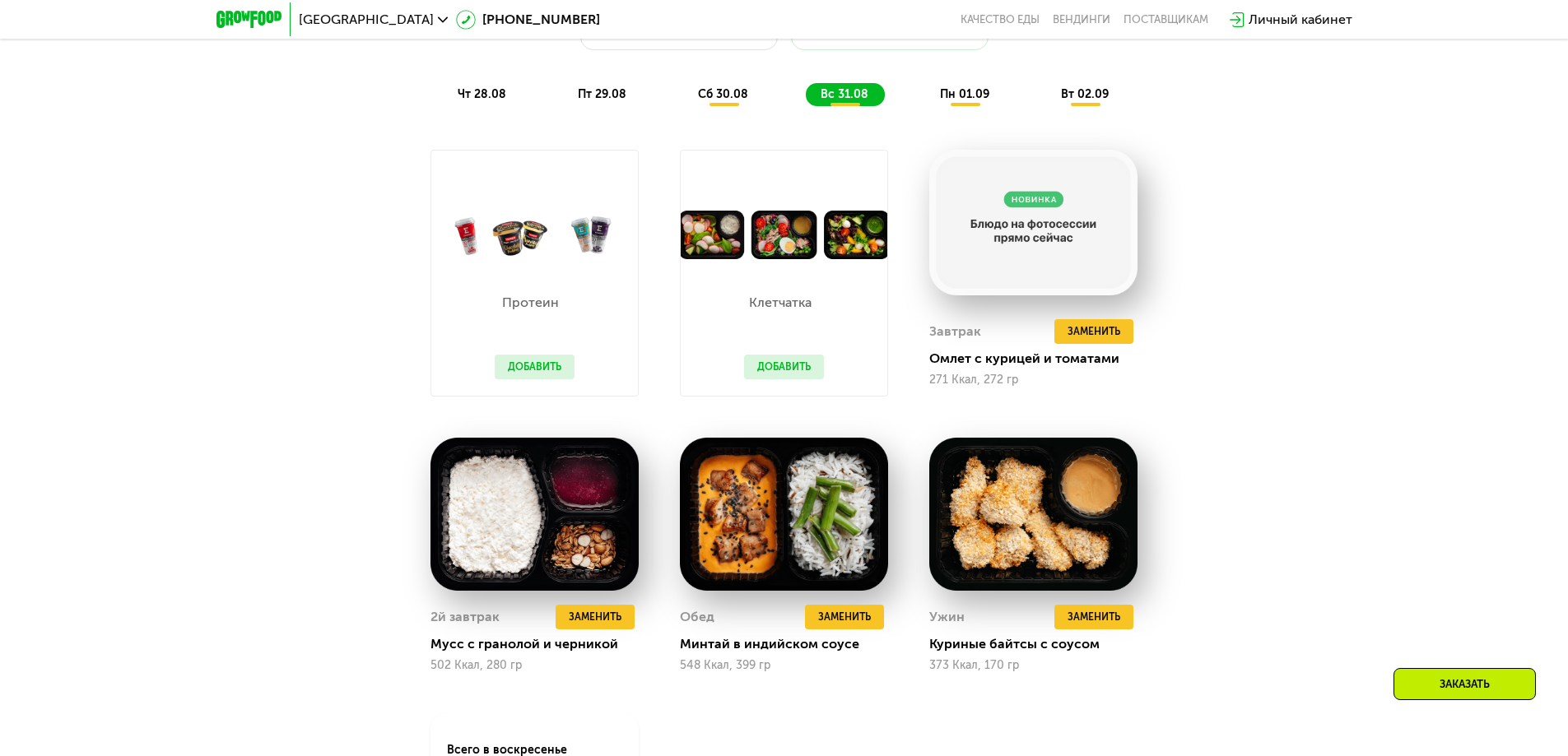
click at [1238, 179] on div "Сбалансированное питание на каждый день Доставка: [DATE] Настроить меню чт 28.0…" at bounding box center [784, 439] width 1014 height 971
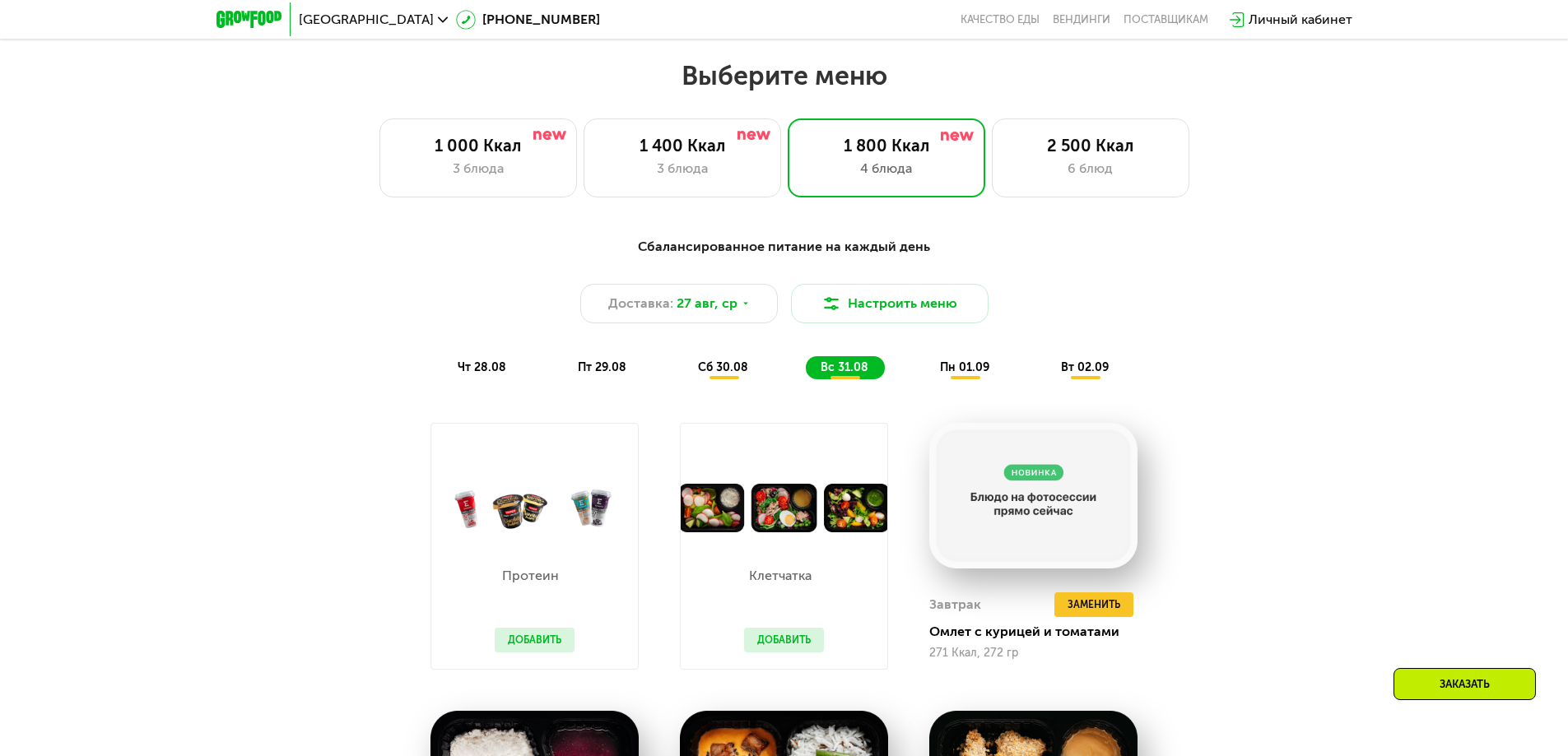
scroll to position [807, 0]
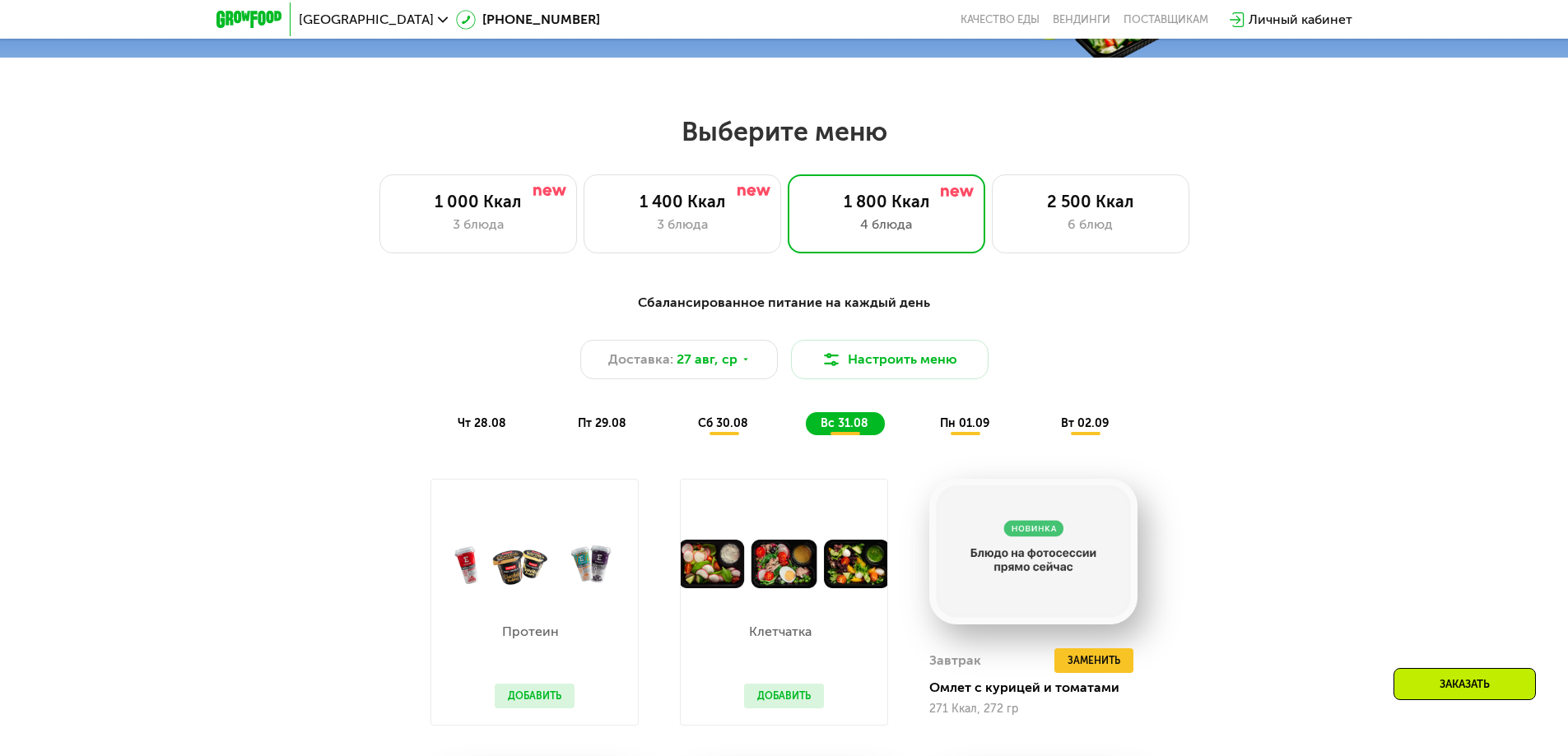
click at [721, 428] on span "сб 30.08" at bounding box center [724, 422] width 51 height 14
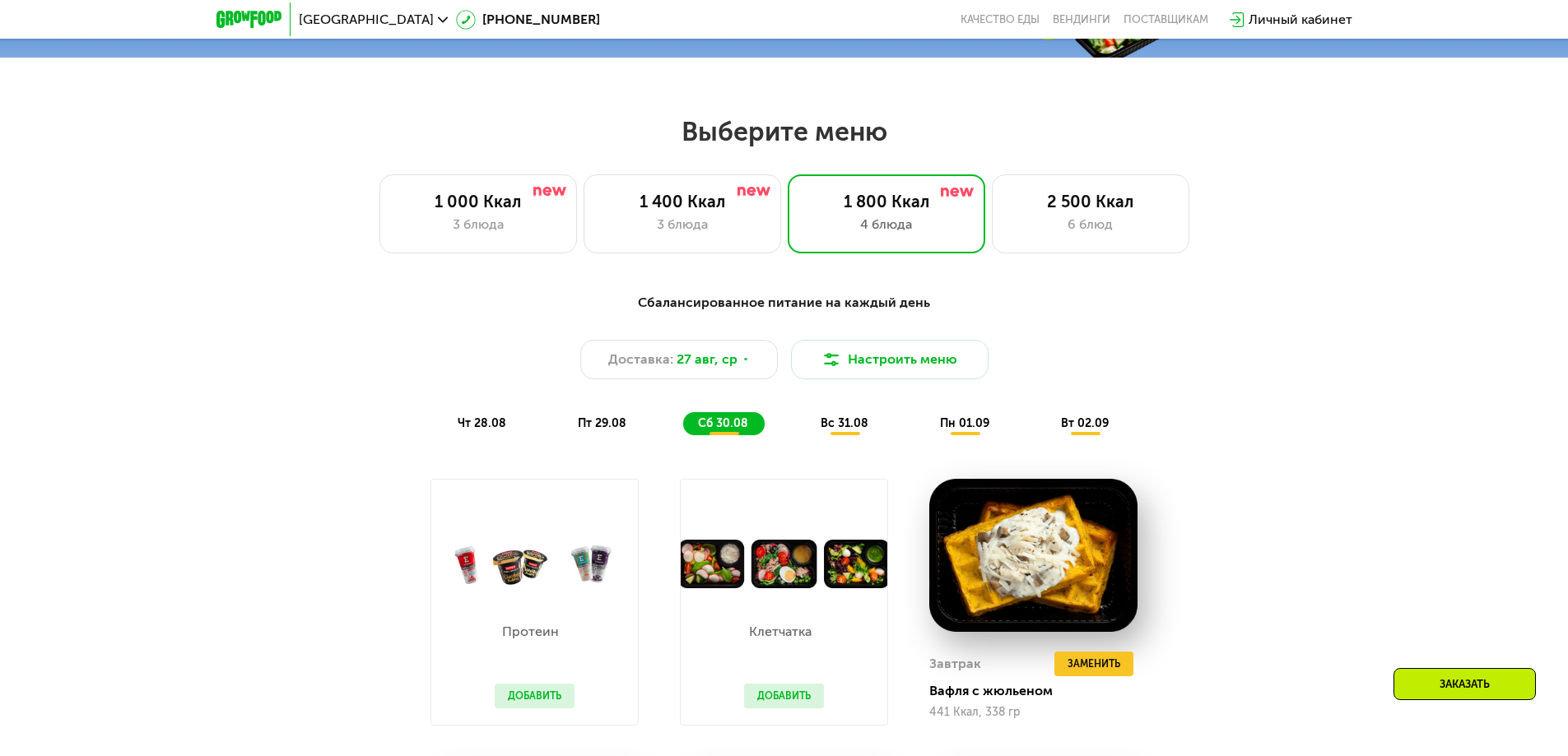
click at [926, 434] on div "вс 31.08" at bounding box center [965, 423] width 81 height 23
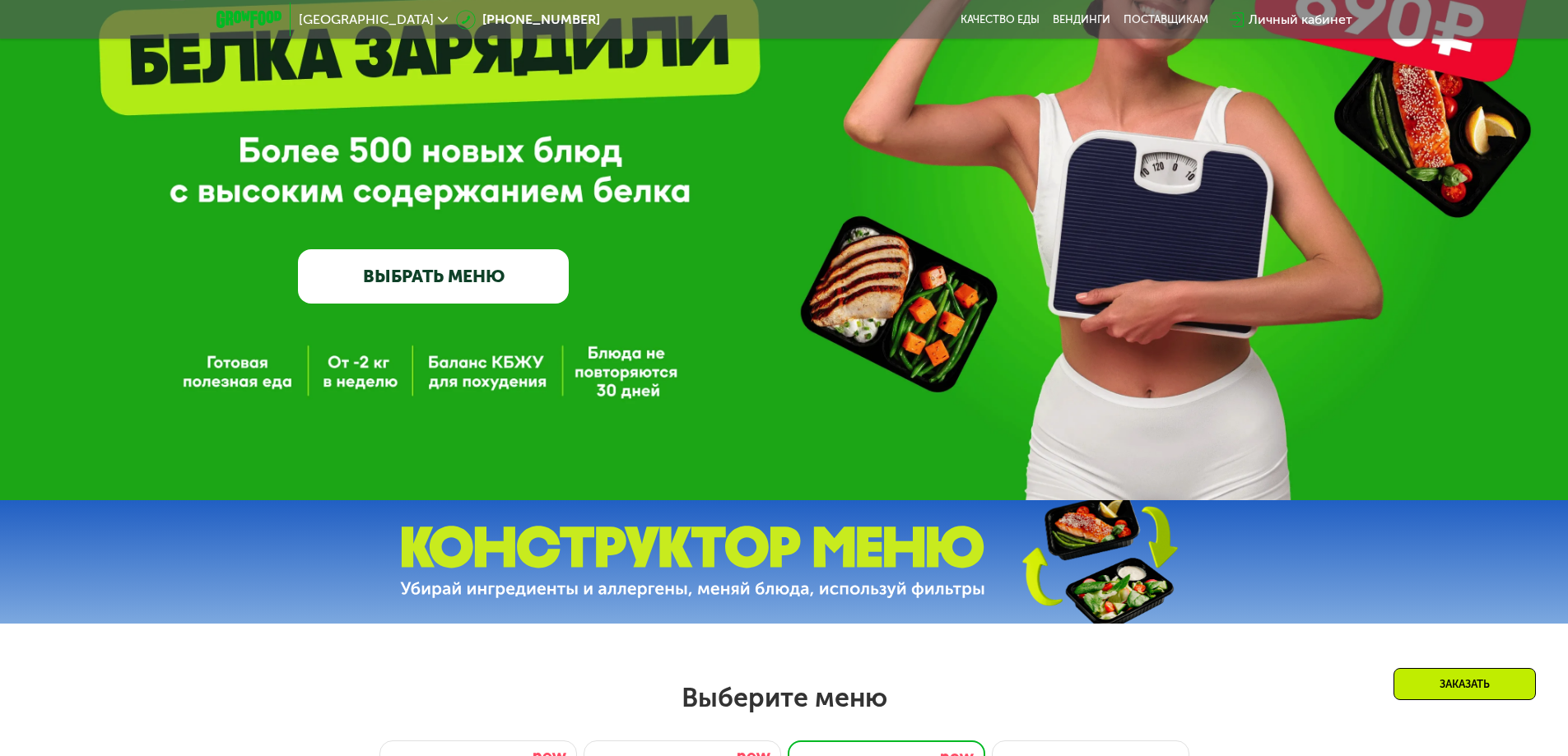
scroll to position [0, 0]
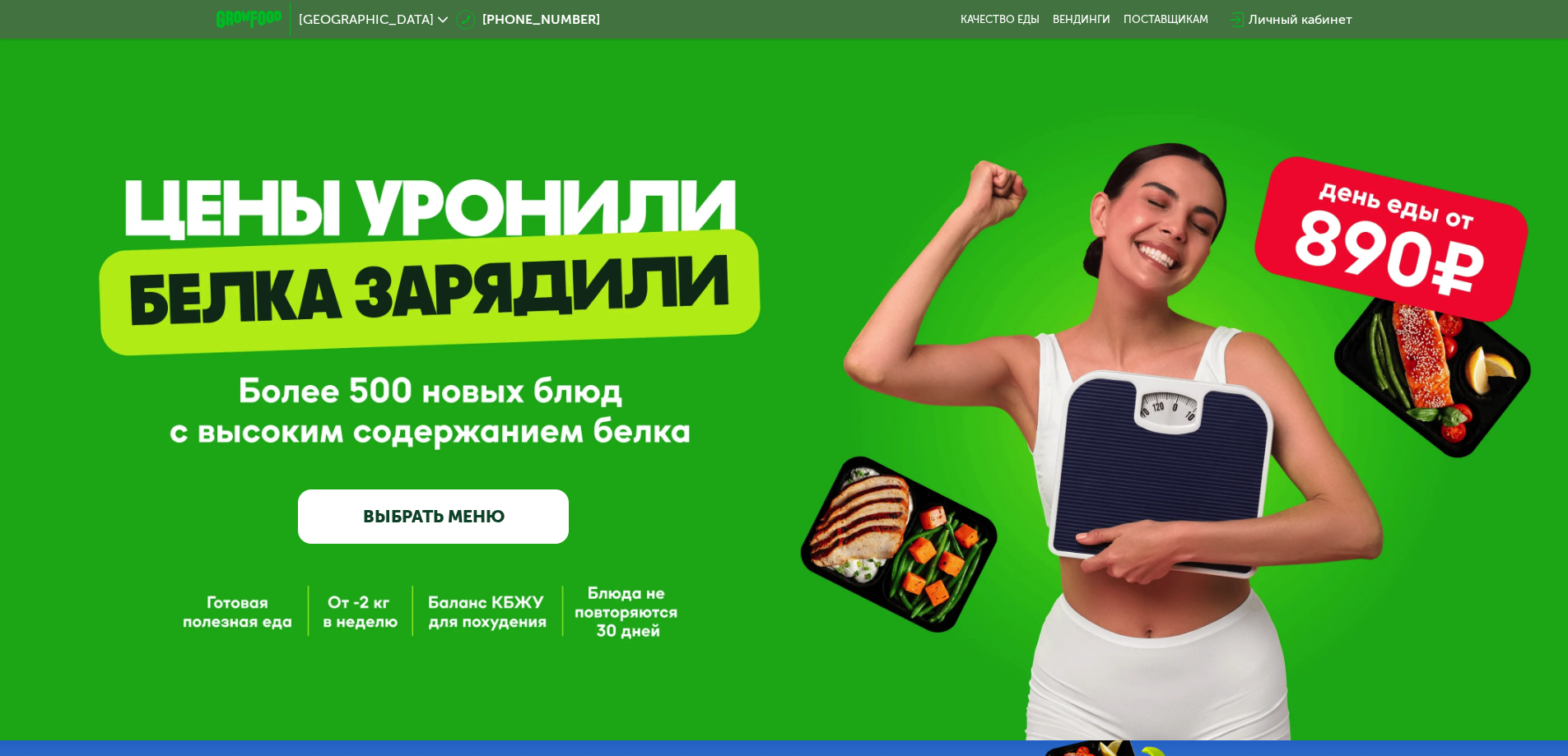
click at [1279, 14] on div "Личный кабинет" at bounding box center [1300, 20] width 104 height 20
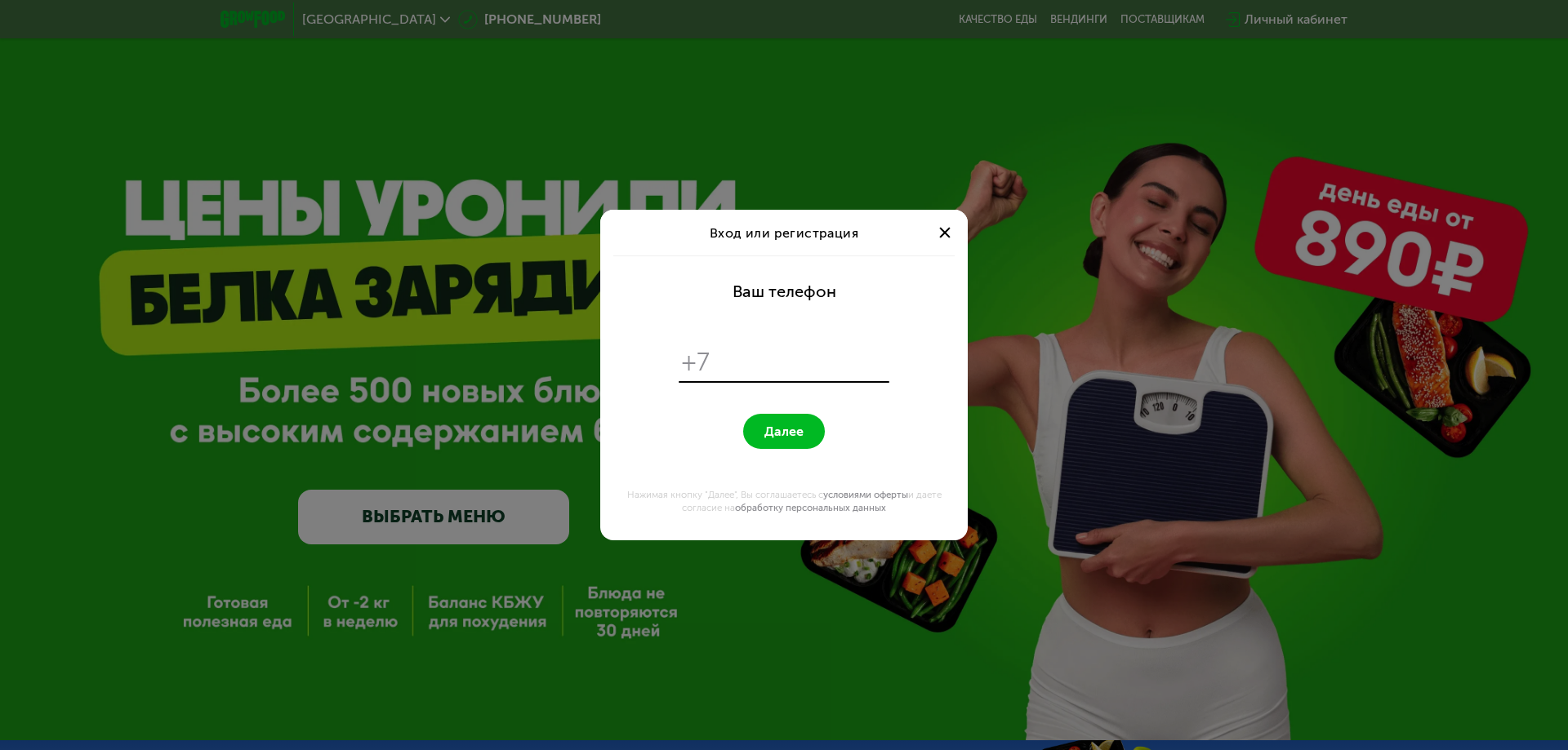
click at [741, 360] on input "tel" at bounding box center [802, 362] width 168 height 31
type input "**********"
click at [806, 428] on button "Далее" at bounding box center [784, 431] width 82 height 35
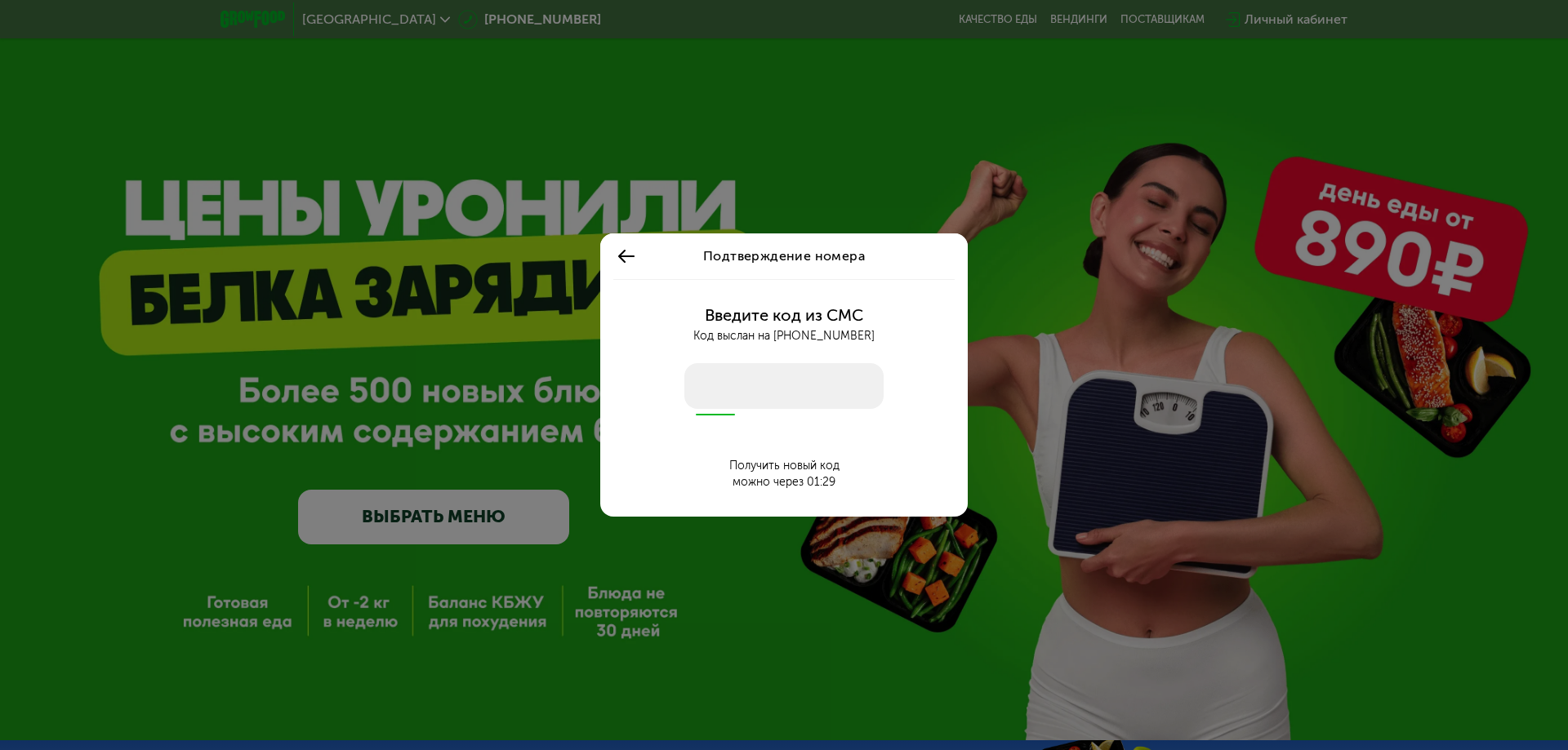
click at [786, 371] on input "number" at bounding box center [784, 386] width 199 height 46
type input "****"
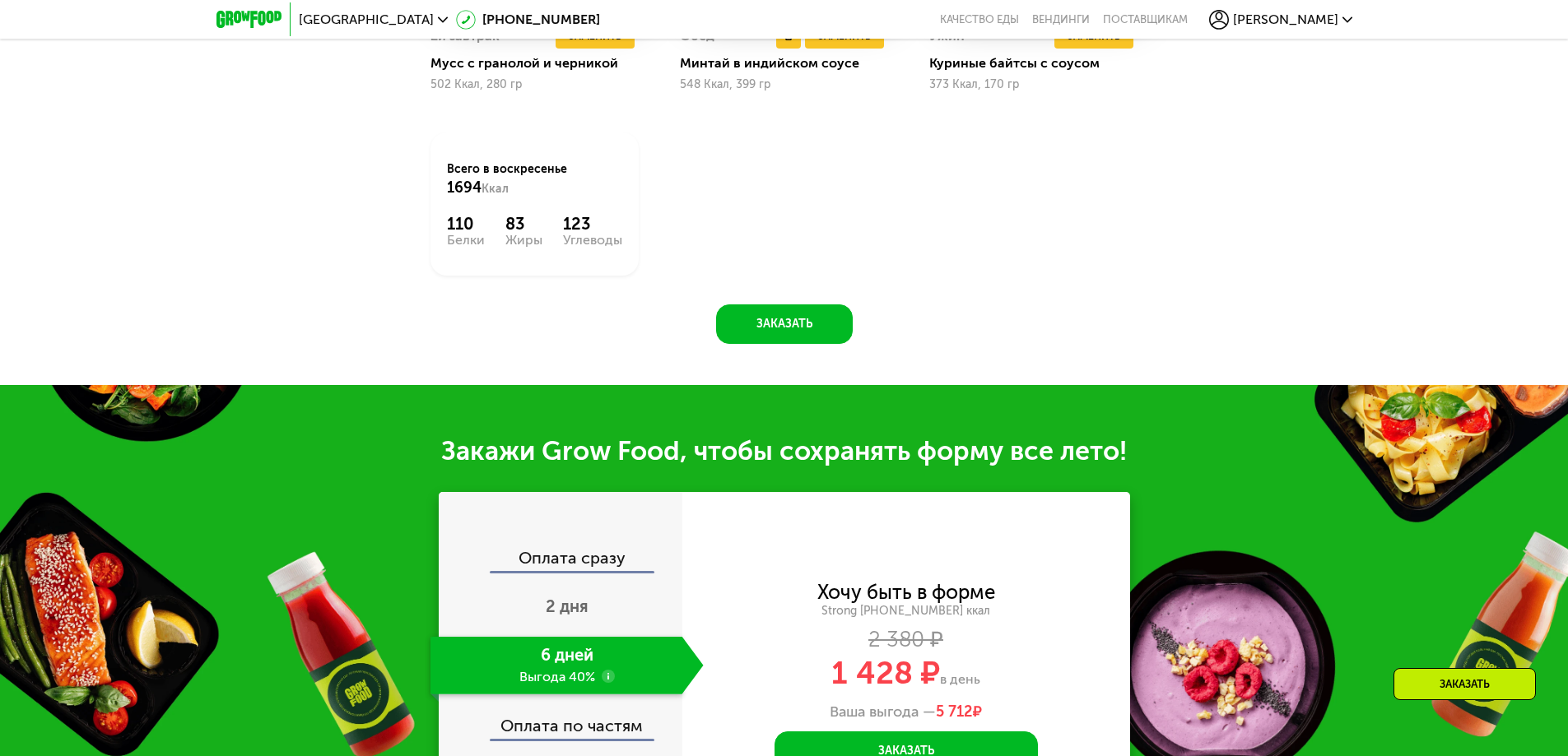
scroll to position [1728, 0]
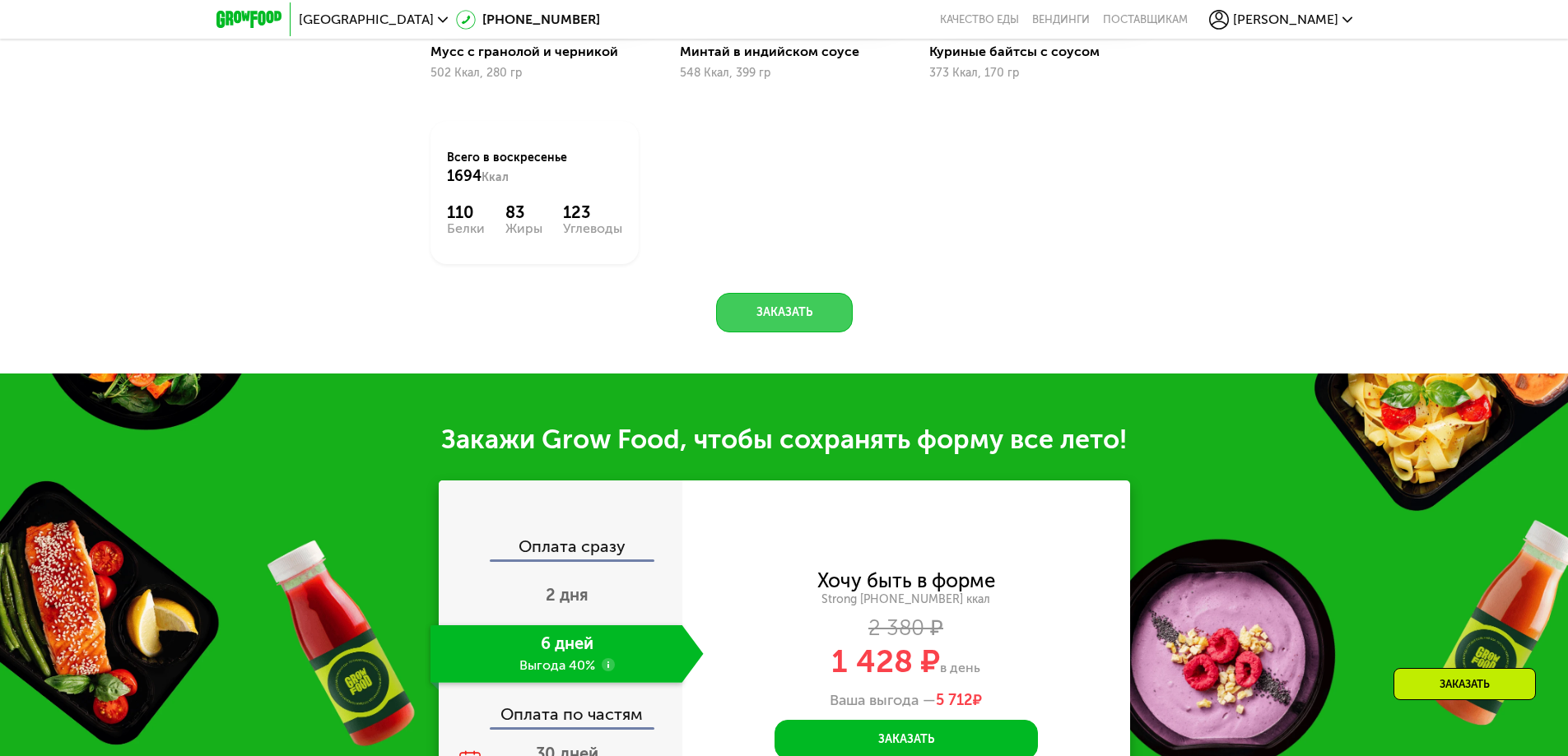
click at [781, 324] on button "Заказать" at bounding box center [784, 313] width 137 height 40
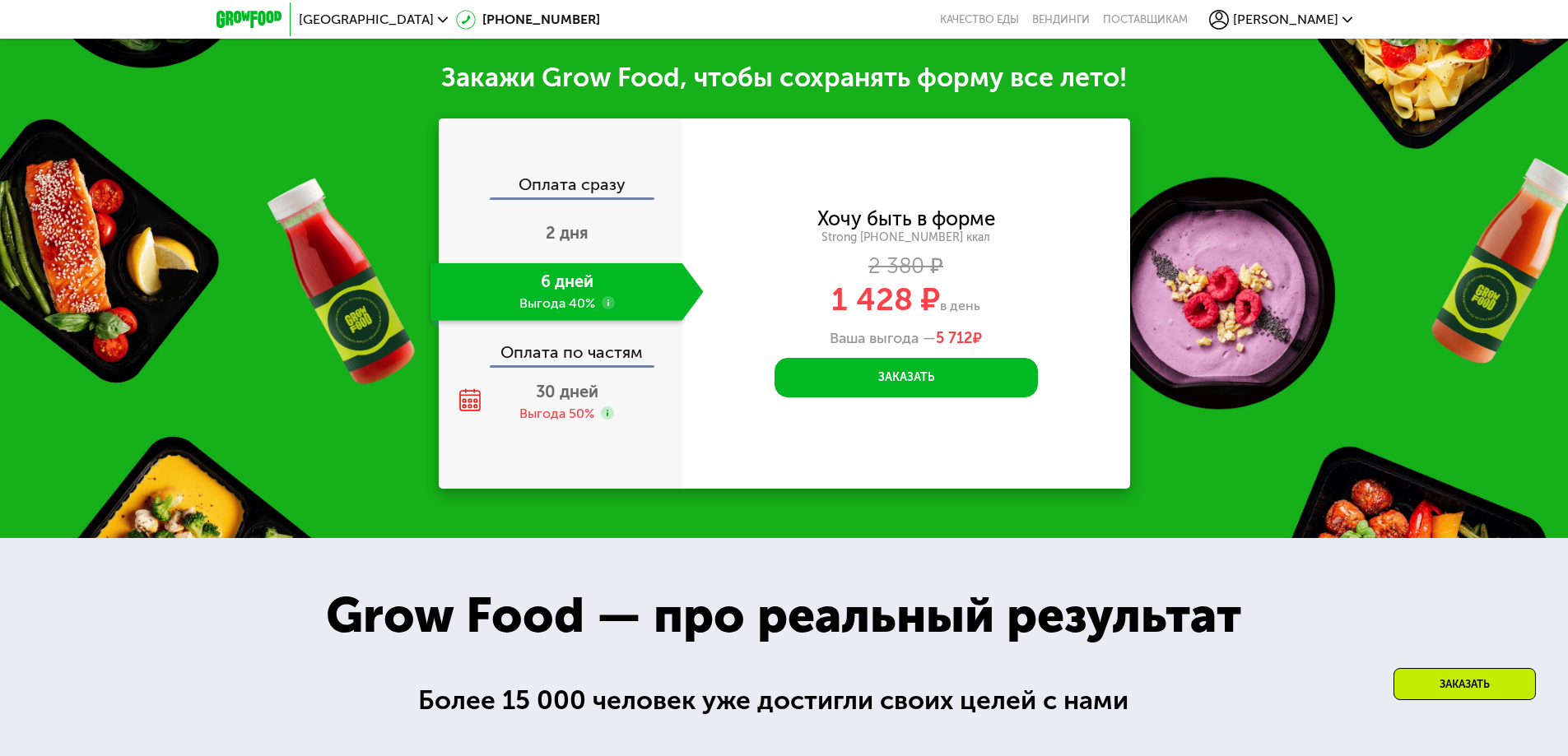
scroll to position [2107, 0]
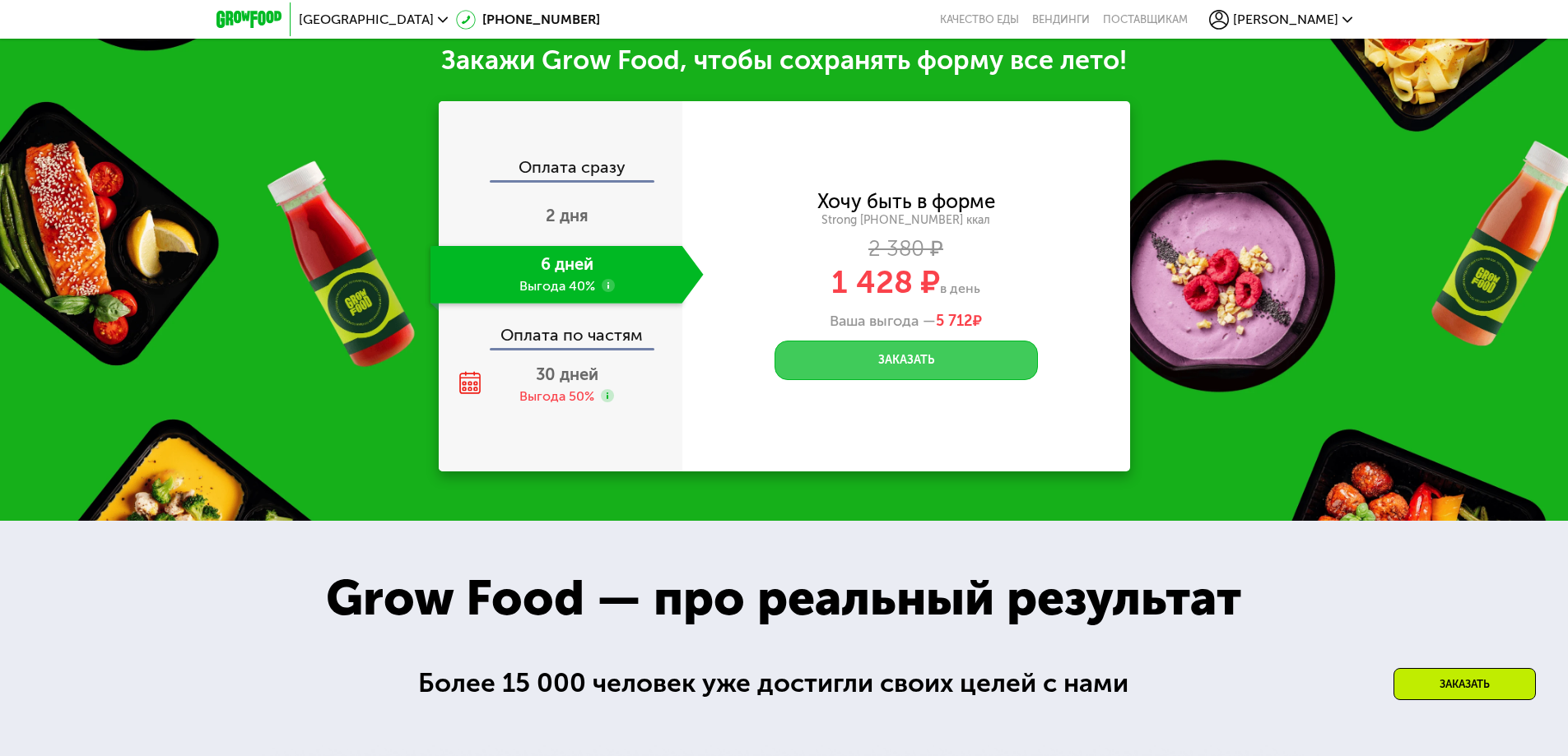
click at [835, 376] on button "Заказать" at bounding box center [906, 361] width 263 height 40
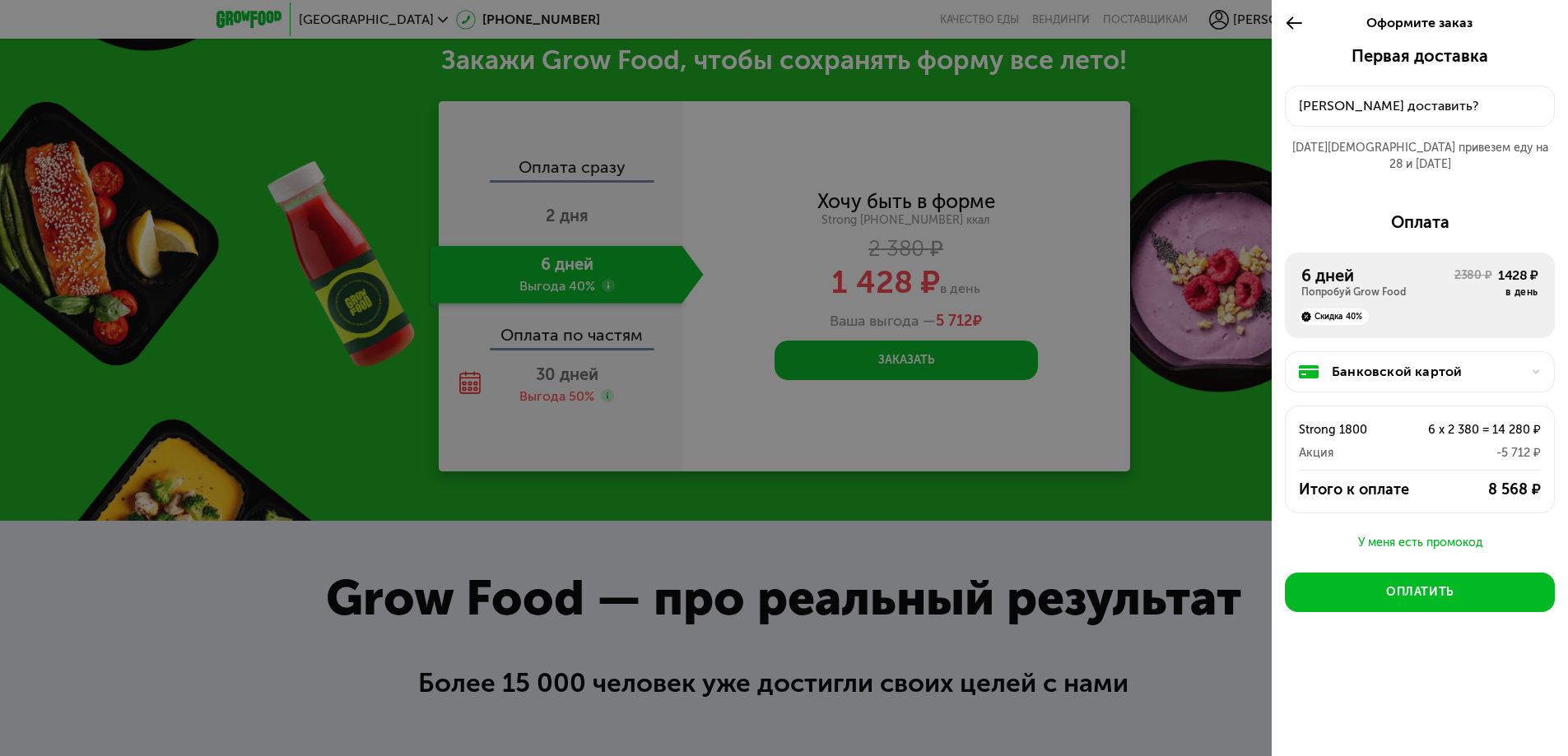
click at [1427, 150] on div "[DATE][DEMOGRAPHIC_DATA] привезем еду на 28 и [DATE]" at bounding box center [1420, 156] width 270 height 33
click at [1367, 106] on div "[PERSON_NAME] доставить?" at bounding box center [1420, 106] width 242 height 20
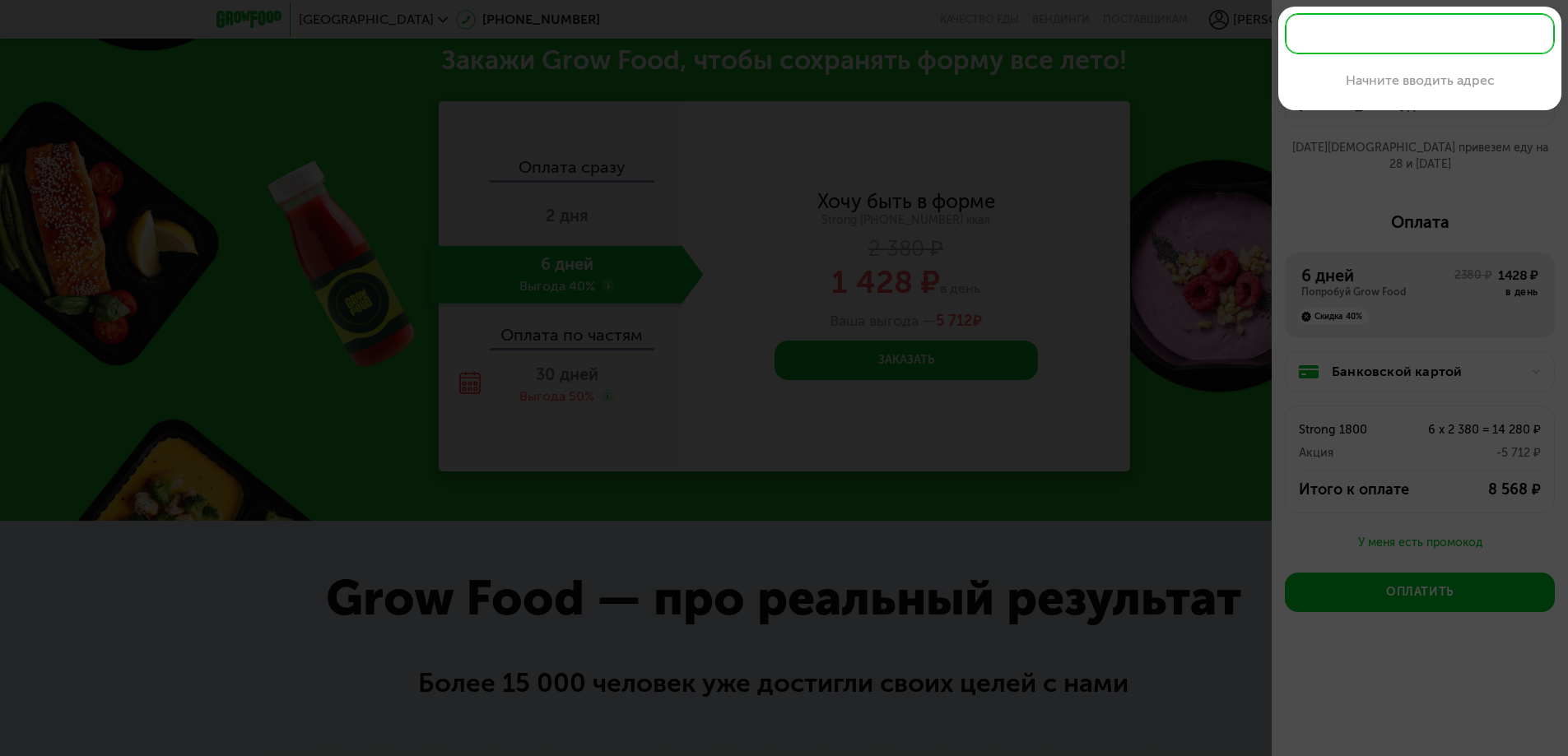
click at [1402, 151] on div at bounding box center [784, 378] width 1568 height 756
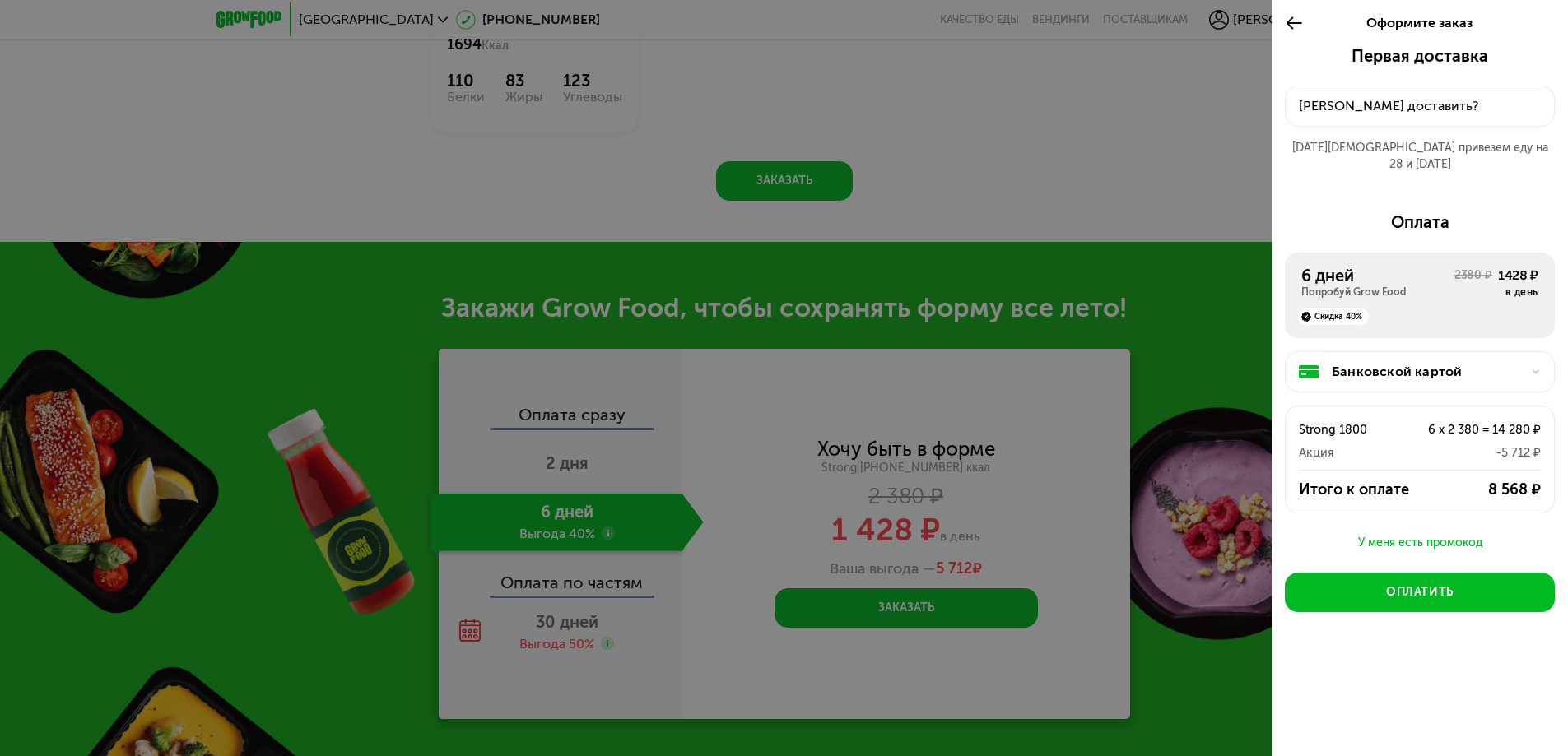
scroll to position [1778, 0]
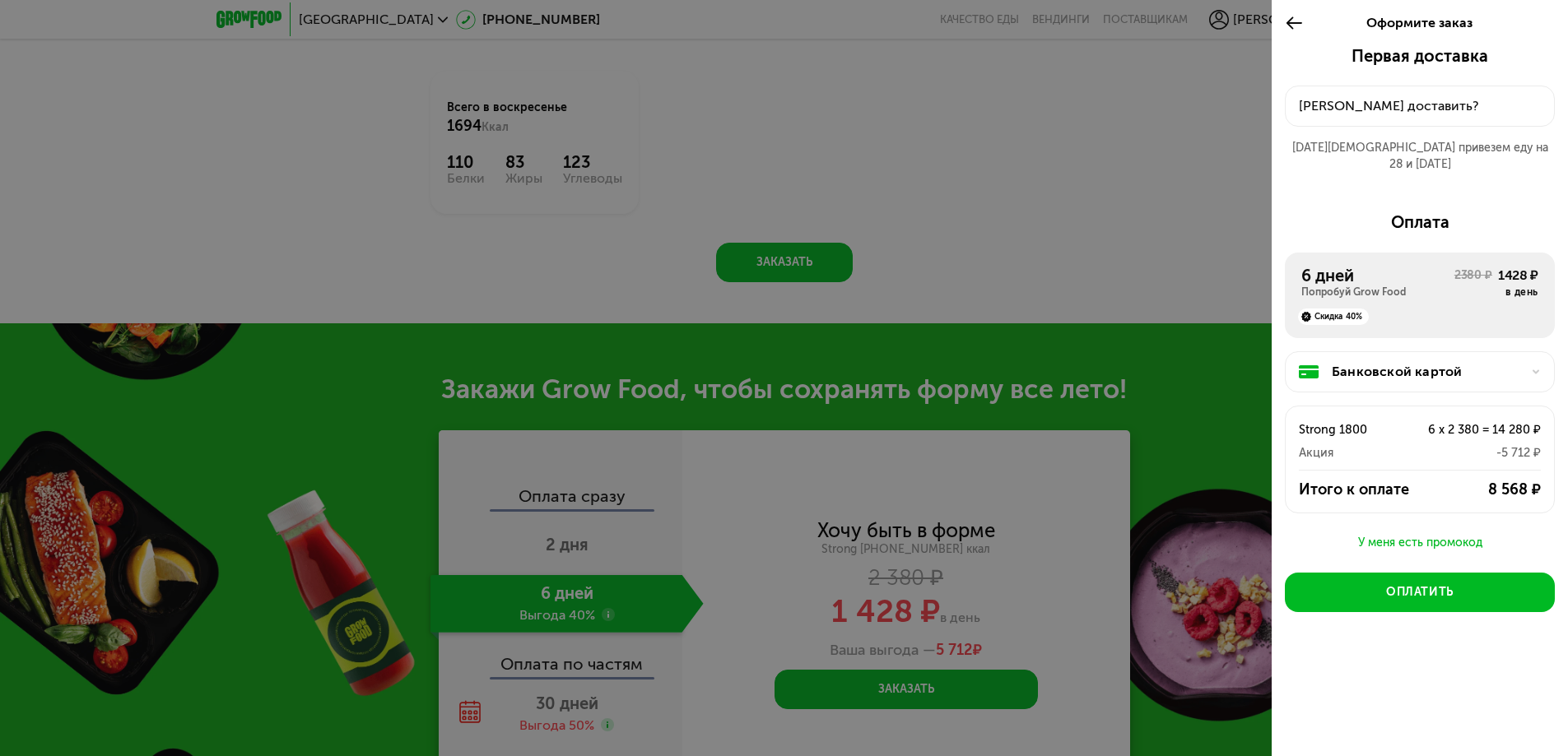
click at [1106, 196] on div at bounding box center [784, 378] width 1568 height 756
click at [217, 205] on div at bounding box center [784, 378] width 1568 height 756
click at [284, 196] on div at bounding box center [784, 378] width 1568 height 756
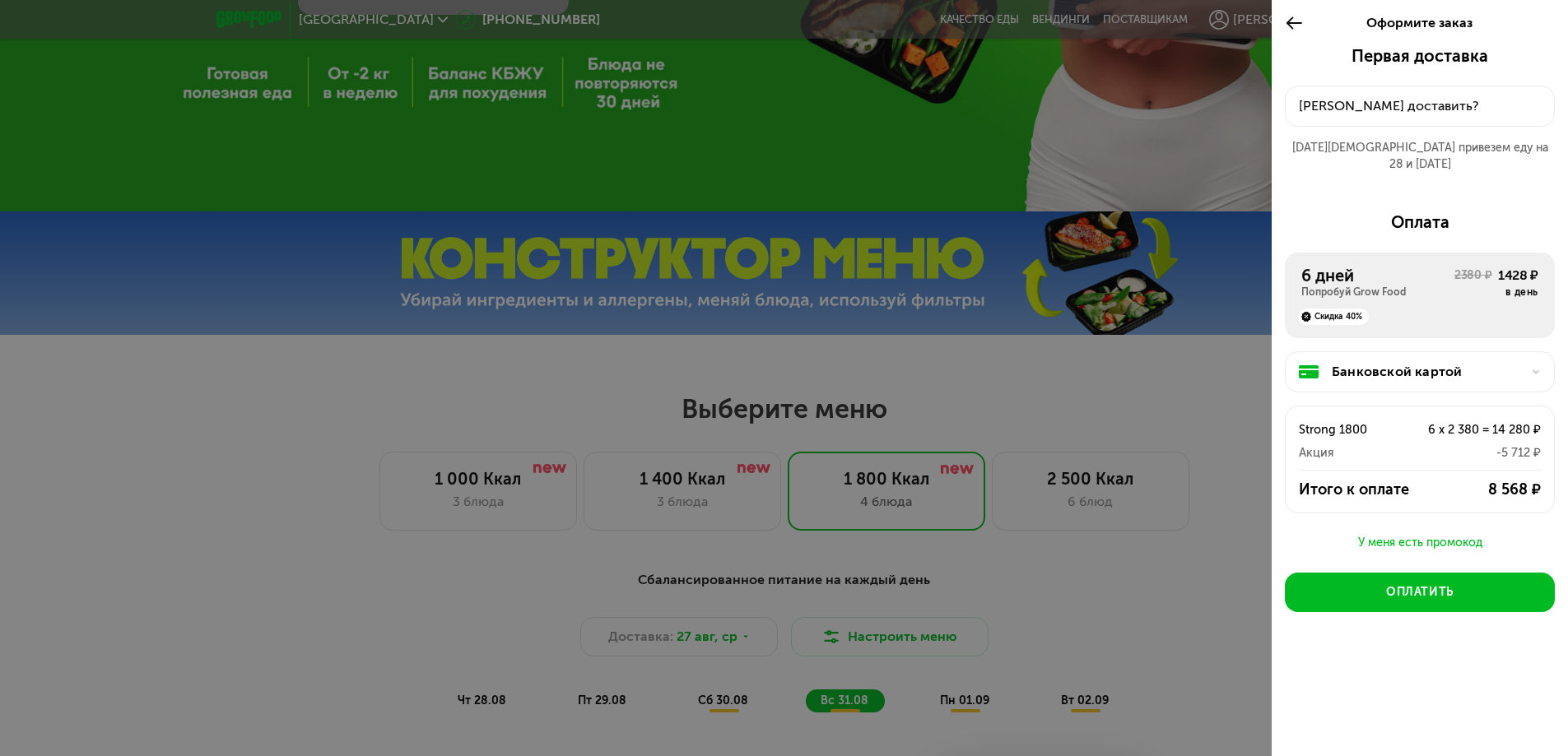
scroll to position [461, 0]
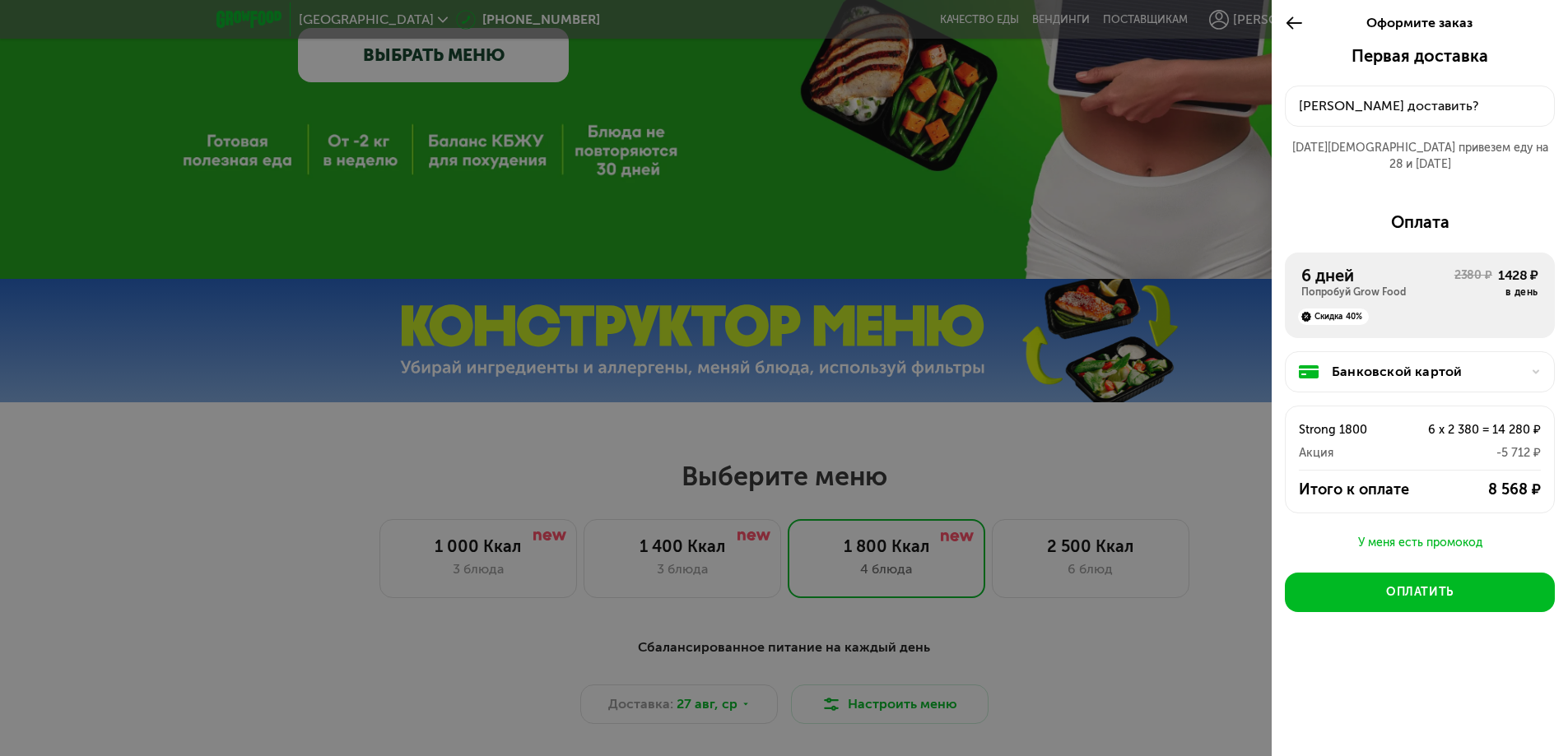
click at [745, 304] on div at bounding box center [784, 378] width 1568 height 756
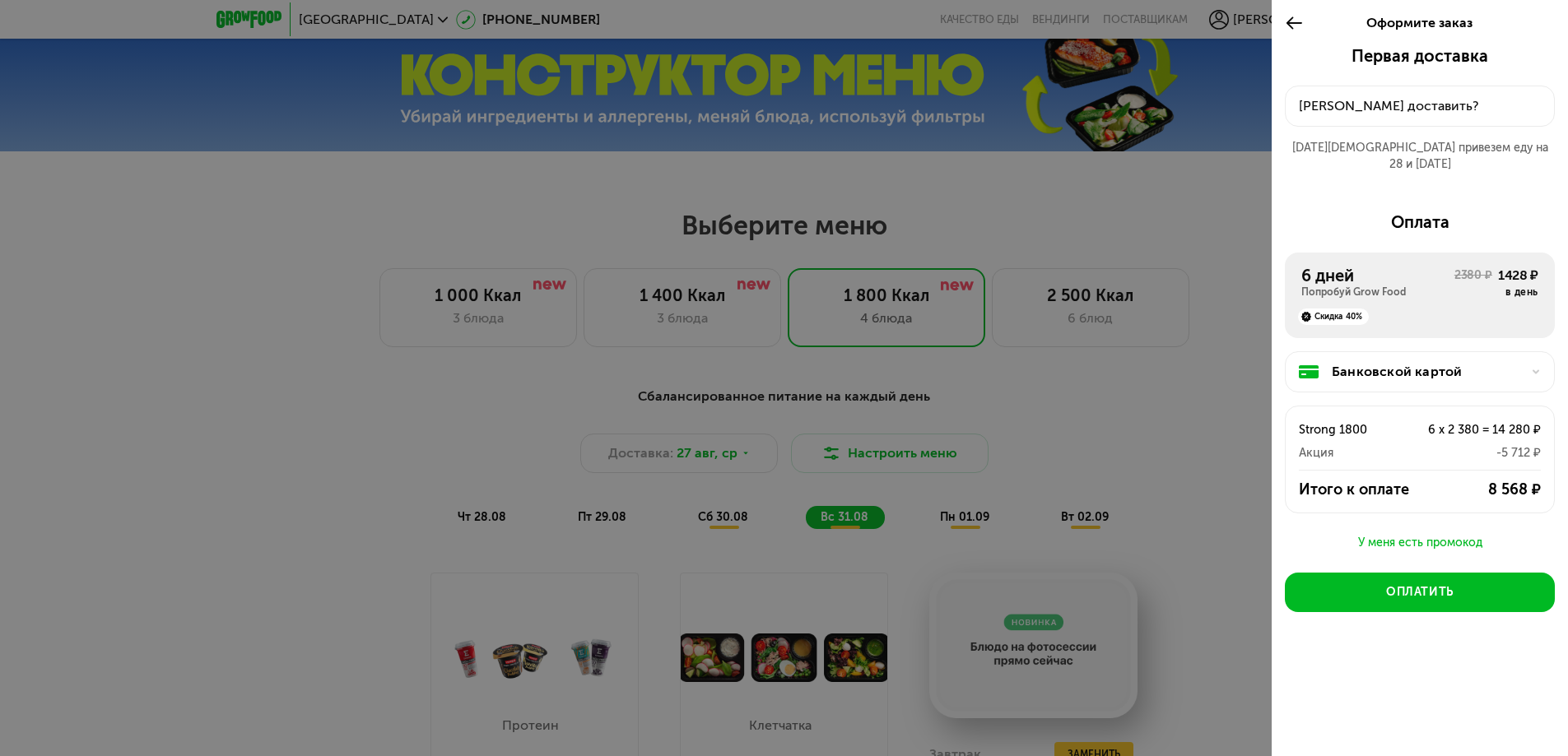
scroll to position [708, 0]
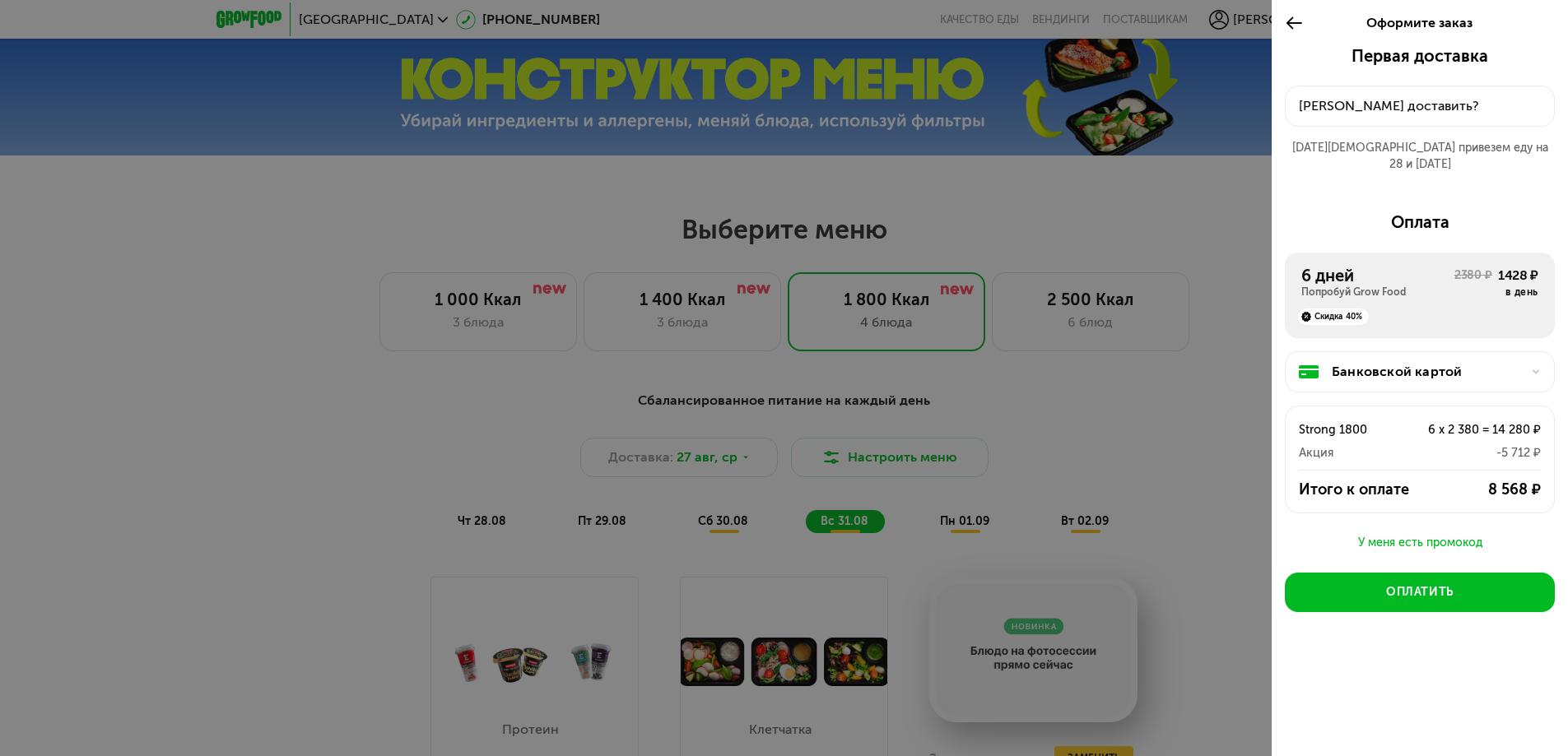
click at [662, 240] on div at bounding box center [784, 378] width 1568 height 756
click at [1292, 29] on use at bounding box center [1294, 23] width 15 height 13
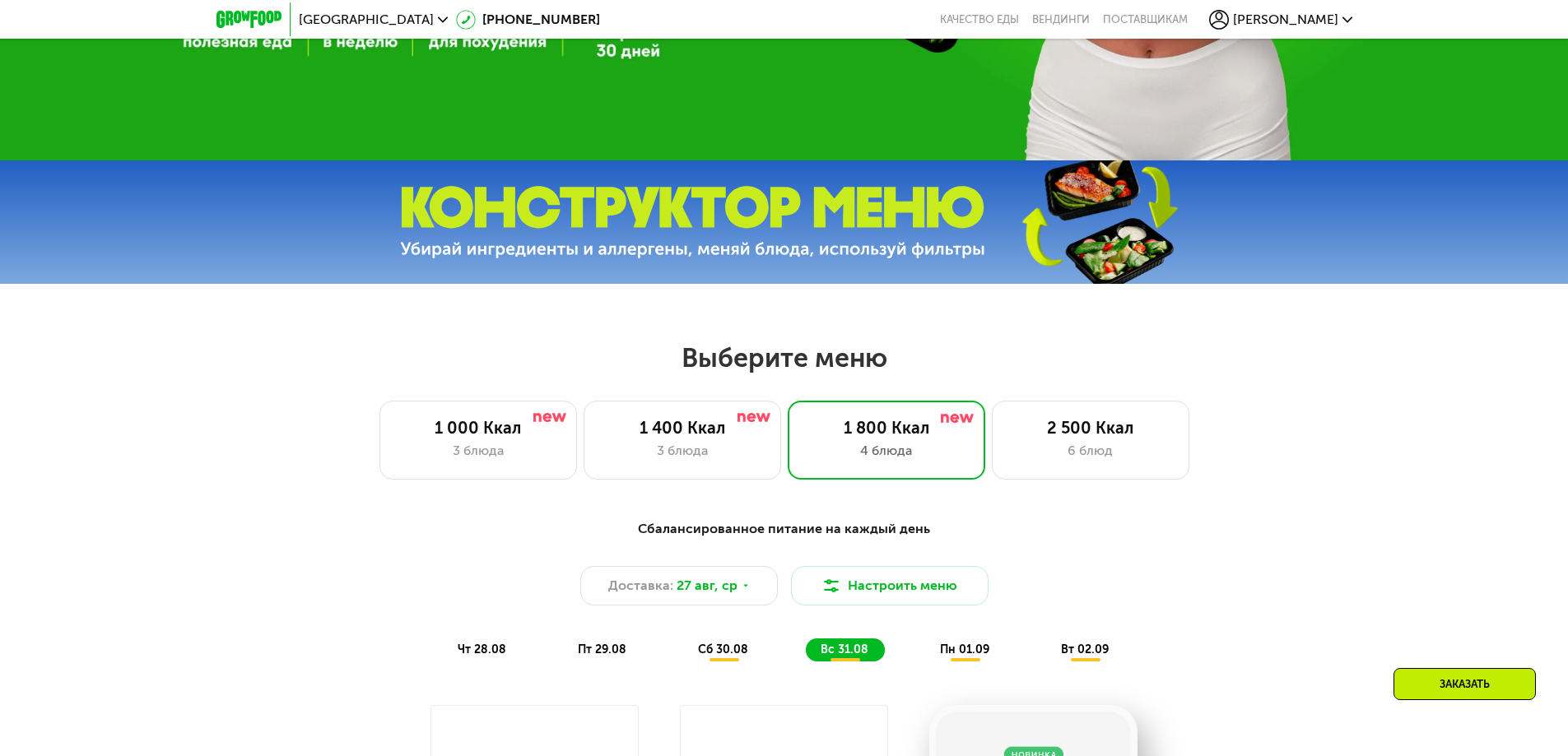
scroll to position [543, 0]
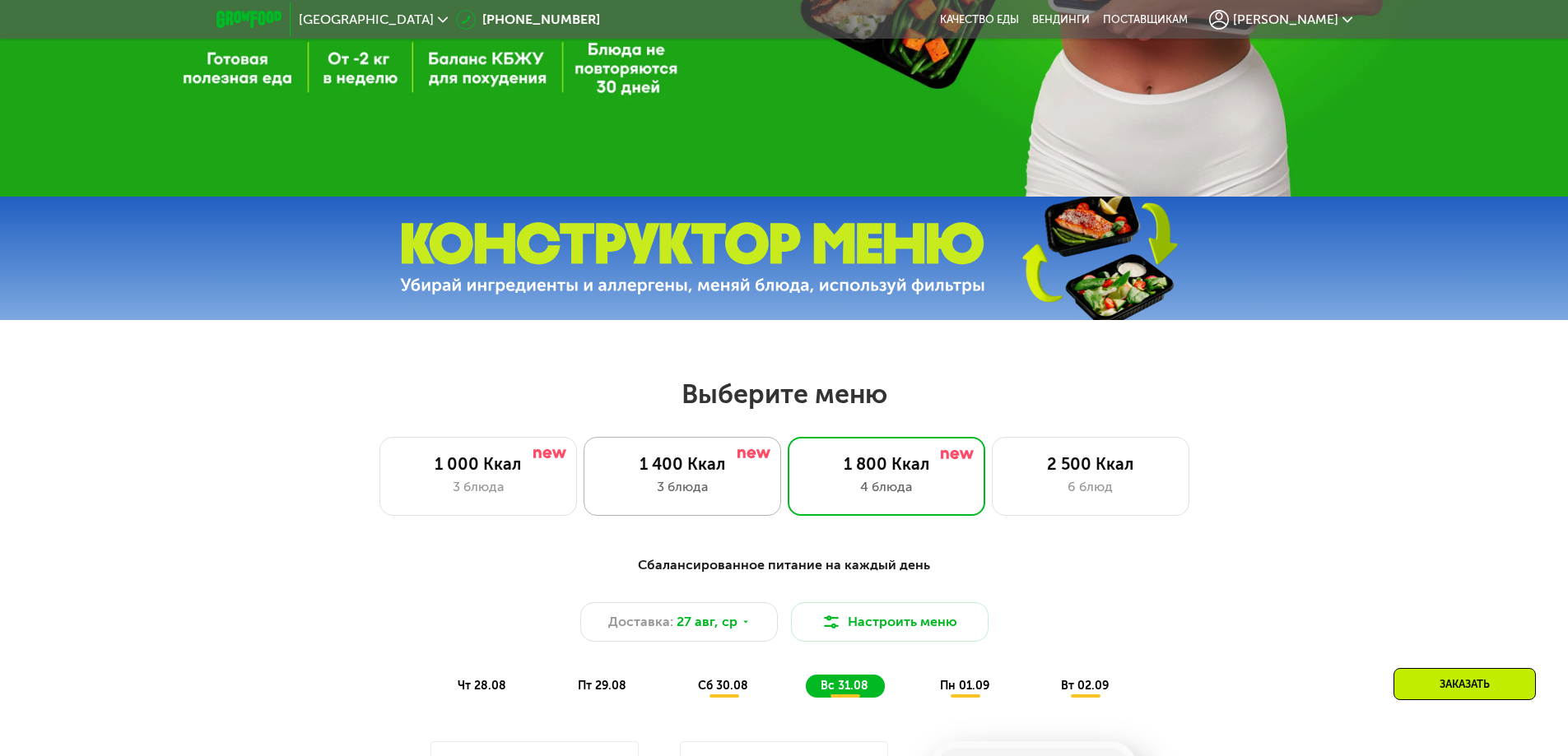
click at [736, 474] on div "1 400 Ккал" at bounding box center [682, 464] width 163 height 20
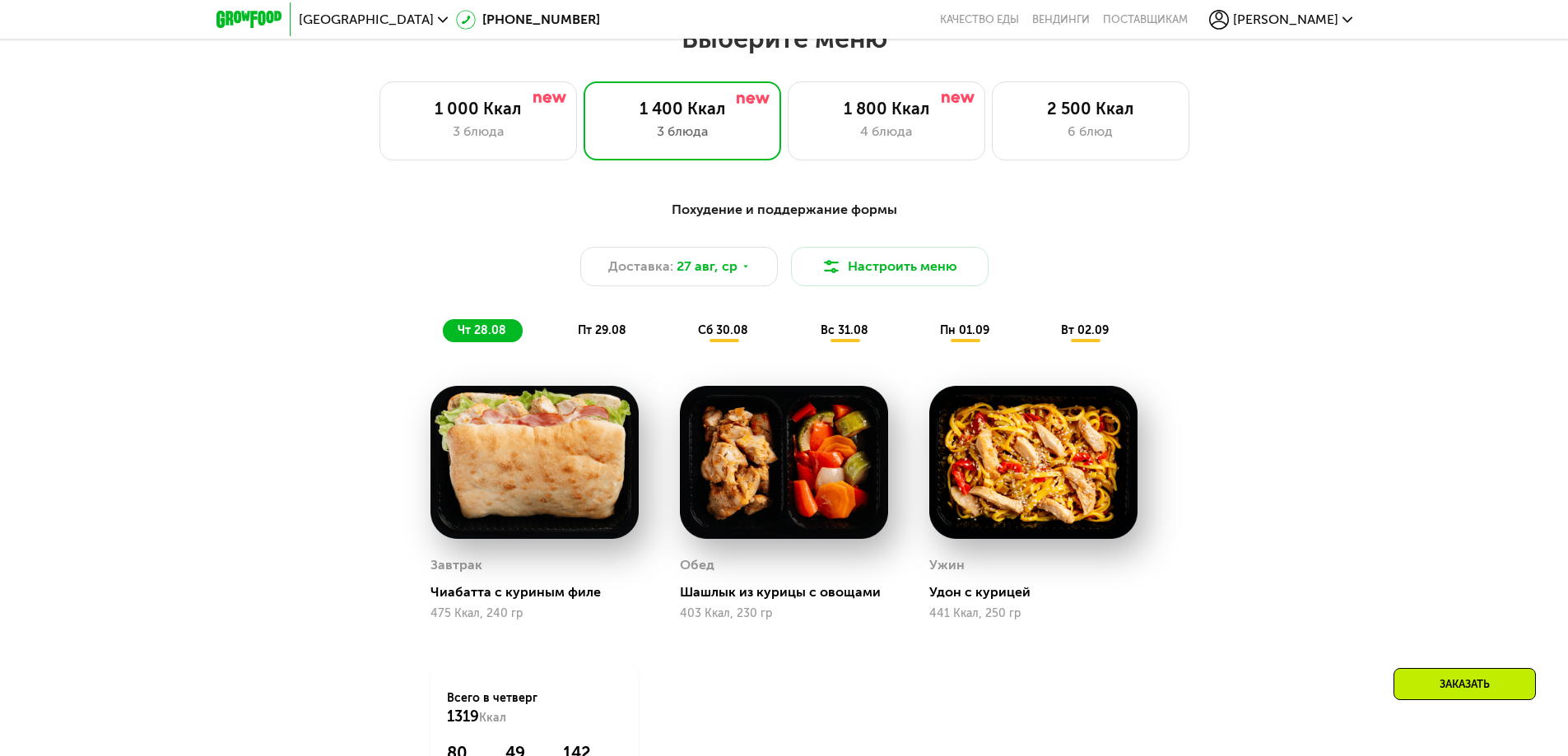
scroll to position [873, 0]
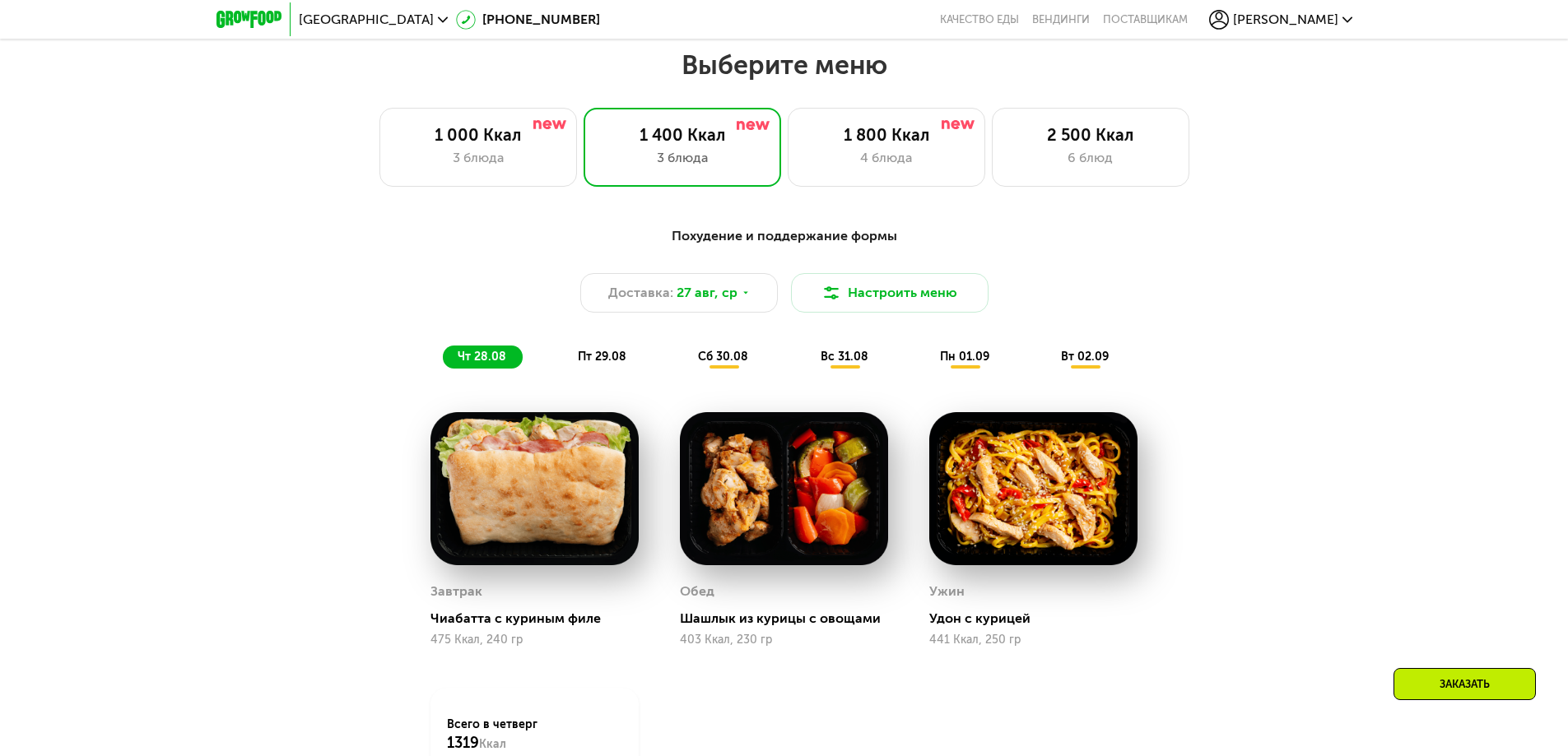
click at [820, 162] on div "4 блюда" at bounding box center [887, 158] width 163 height 20
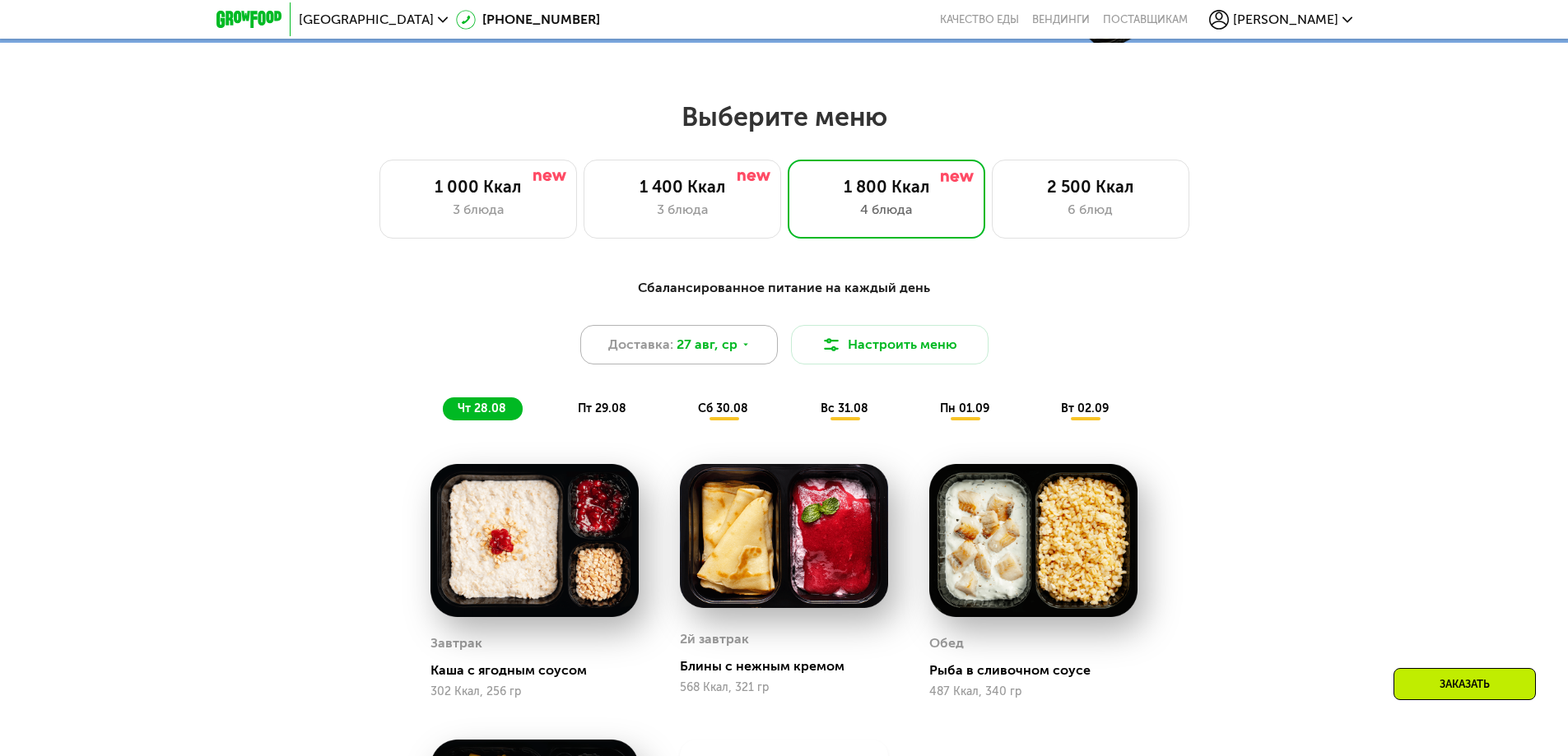
scroll to position [790, 0]
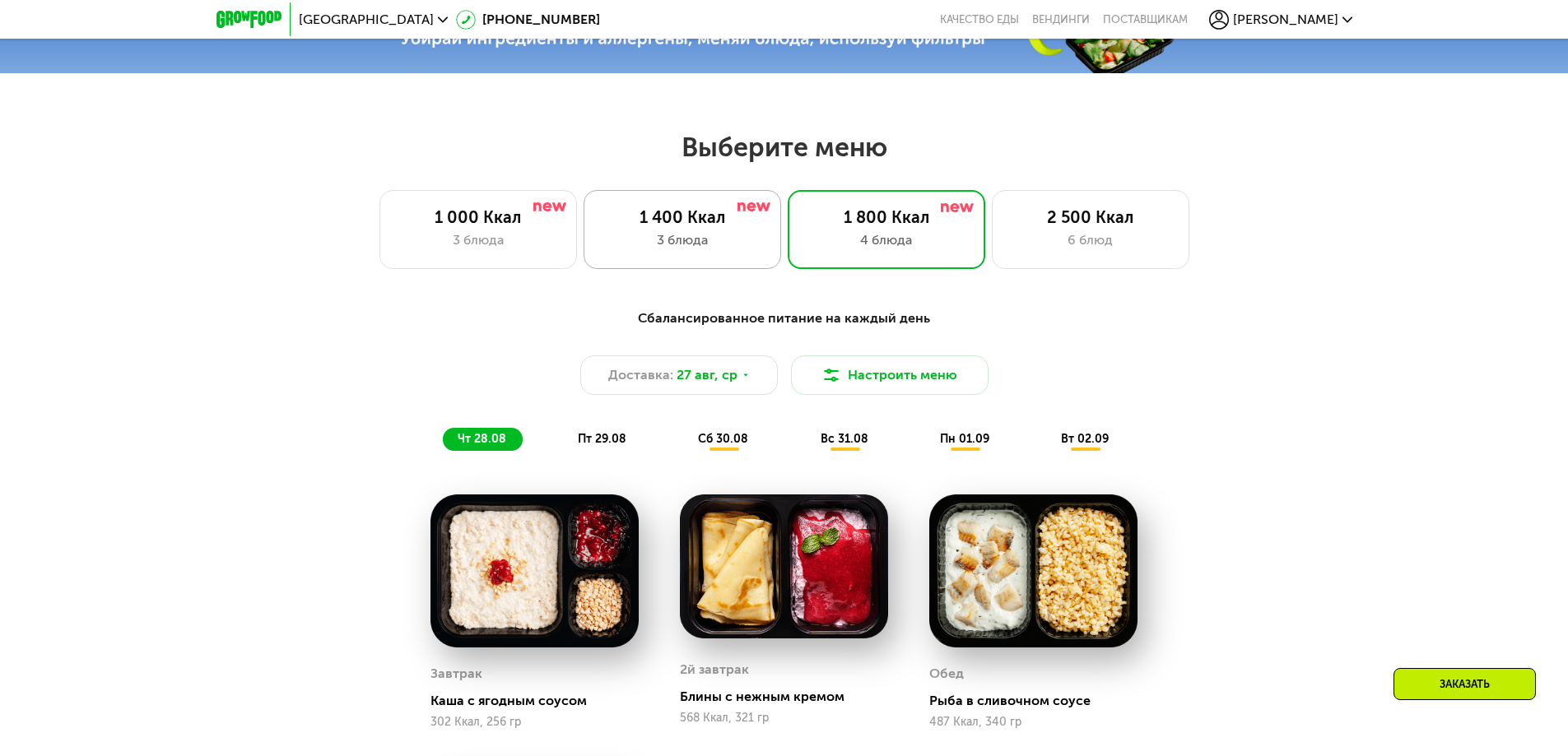
click at [717, 250] on div "3 блюда" at bounding box center [682, 241] width 163 height 20
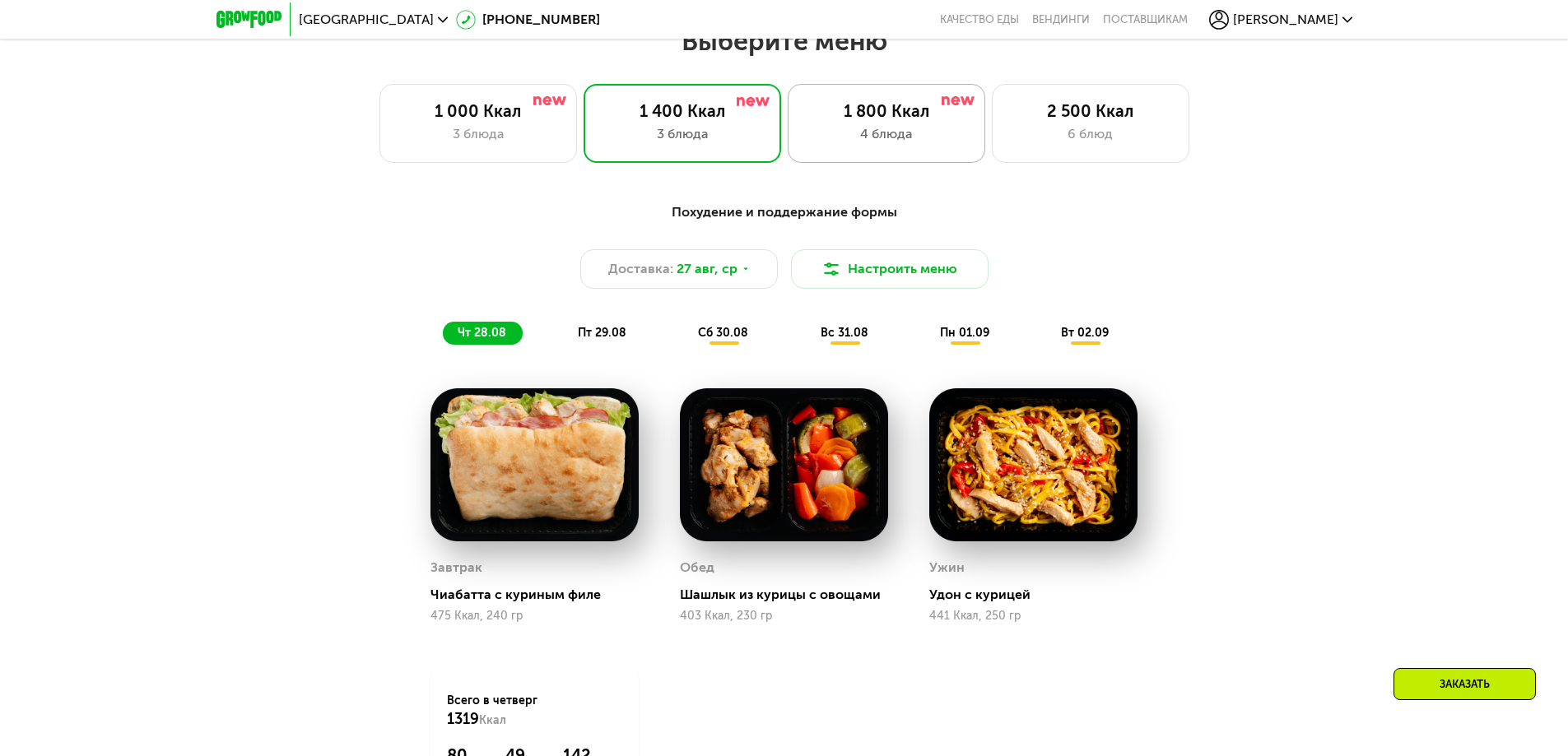
scroll to position [955, 0]
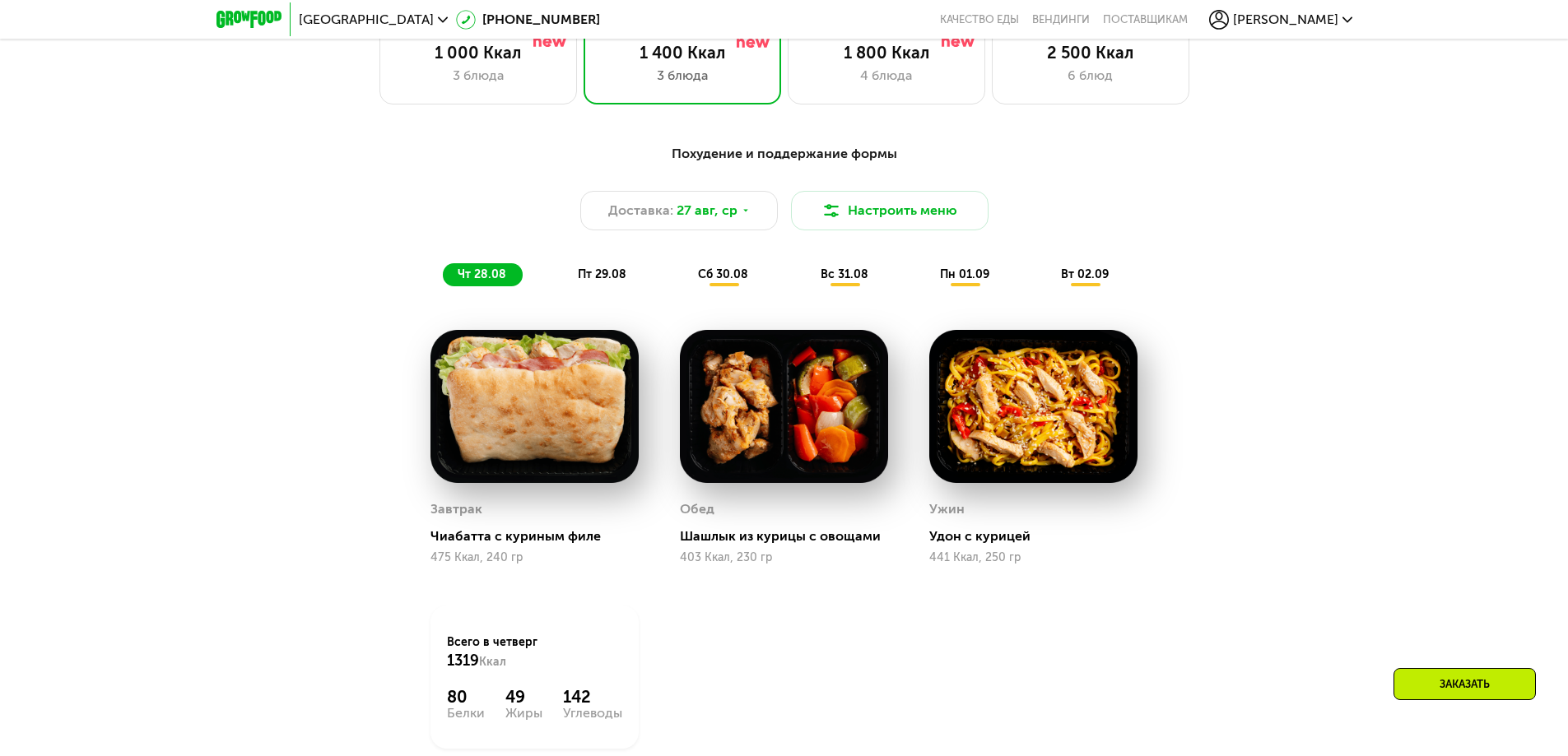
click at [836, 277] on span "вс 31.08" at bounding box center [844, 274] width 48 height 14
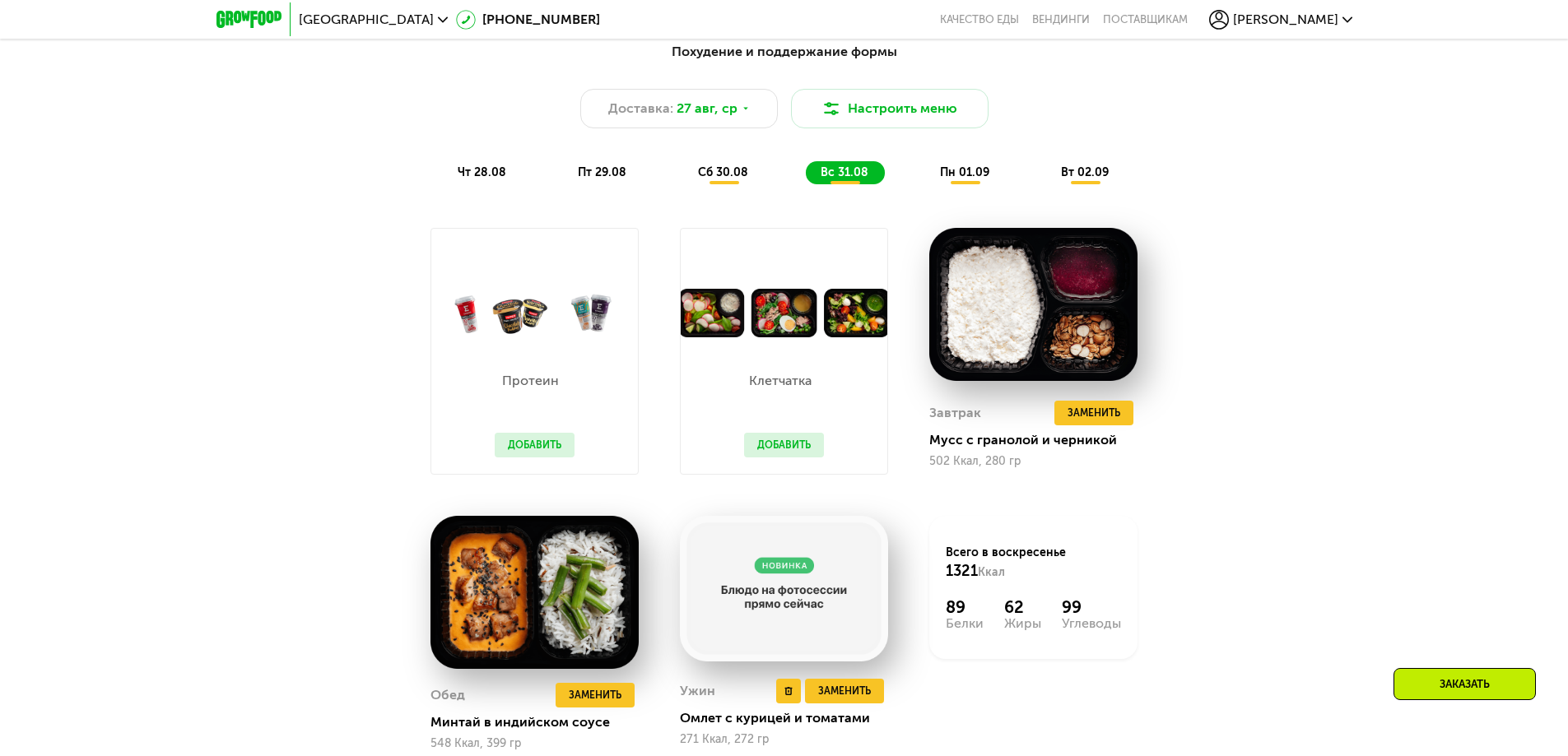
scroll to position [1037, 0]
